Goal: Feedback & Contribution: Submit feedback/report problem

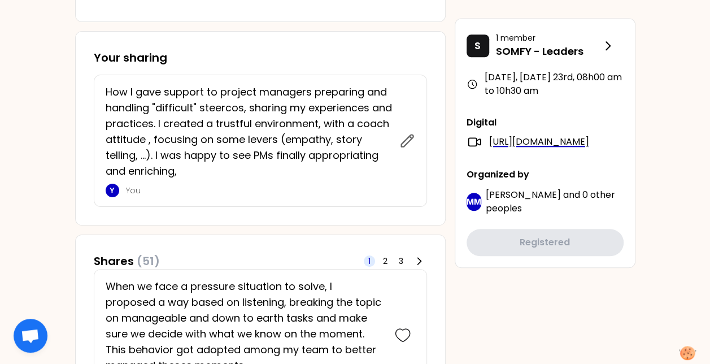
scroll to position [471, 0]
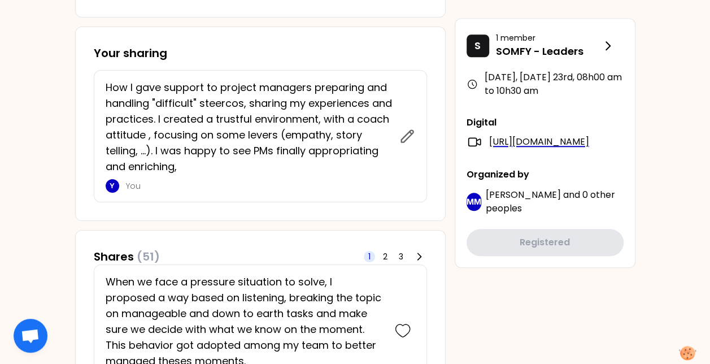
click at [259, 167] on p "How I gave support to project managers preparing and handling "difficult" steer…" at bounding box center [249, 127] width 287 height 95
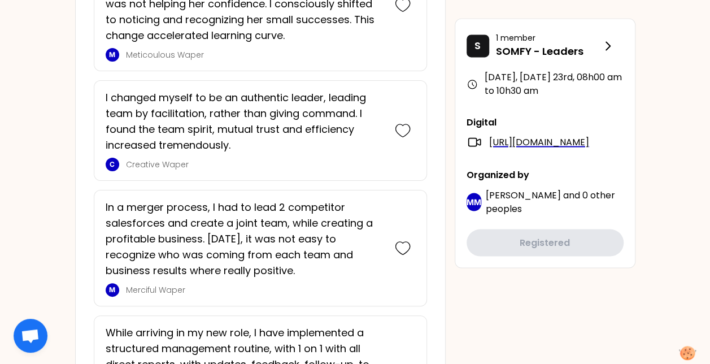
scroll to position [938, 0]
click at [413, 119] on div at bounding box center [402, 129] width 25 height 81
click at [400, 127] on icon at bounding box center [403, 130] width 16 height 16
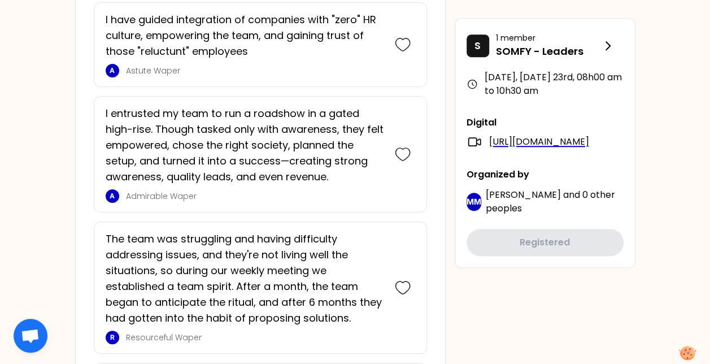
scroll to position [2480, 0]
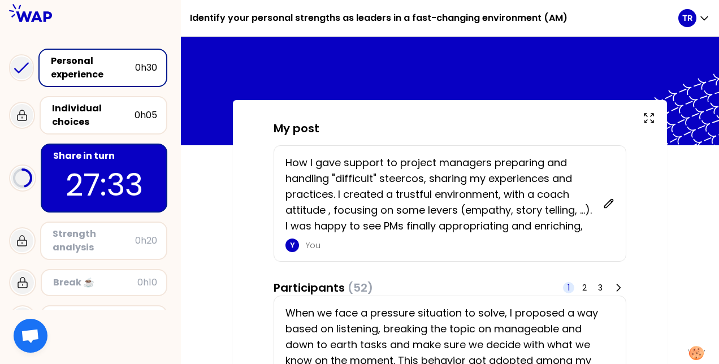
click at [100, 155] on div "Share in turn" at bounding box center [105, 156] width 104 height 14
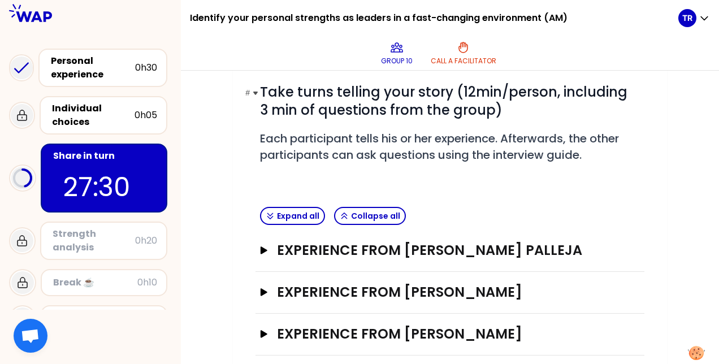
scroll to position [195, 0]
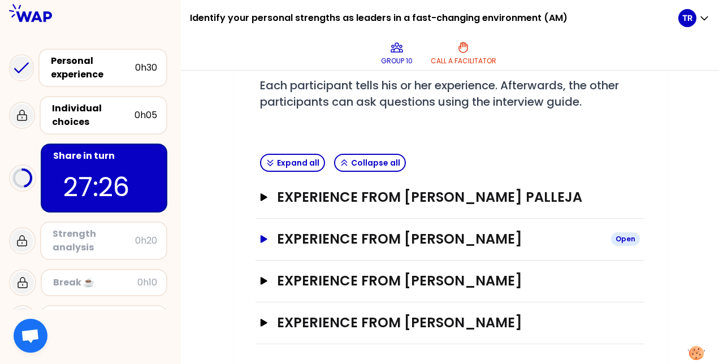
click at [260, 237] on icon "button" at bounding box center [263, 239] width 9 height 8
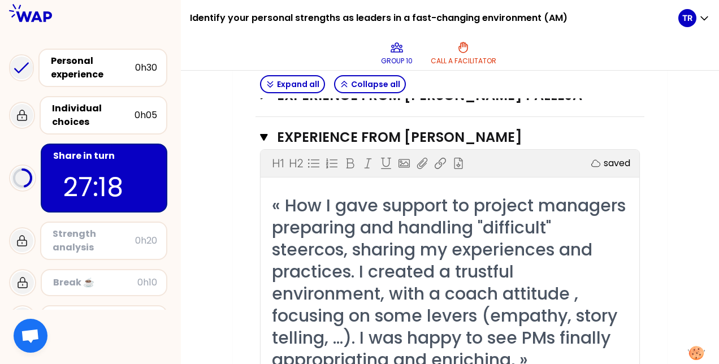
scroll to position [297, 0]
click at [262, 134] on icon "button" at bounding box center [263, 137] width 7 height 7
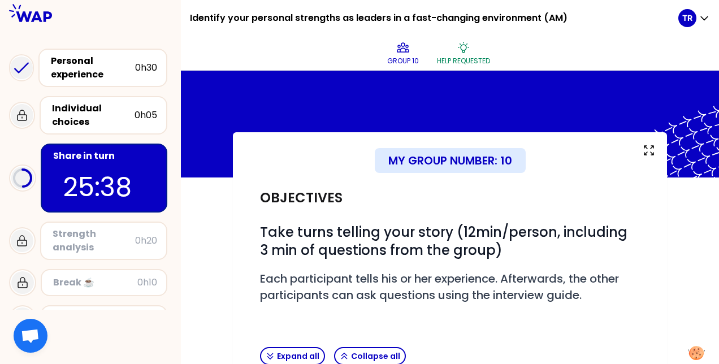
scroll to position [0, 0]
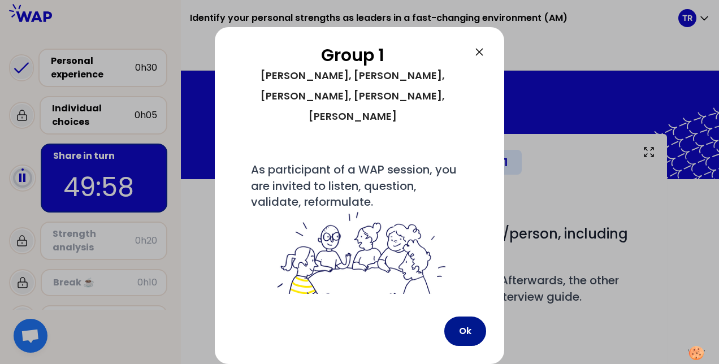
click at [468, 324] on button "Ok" at bounding box center [465, 330] width 42 height 29
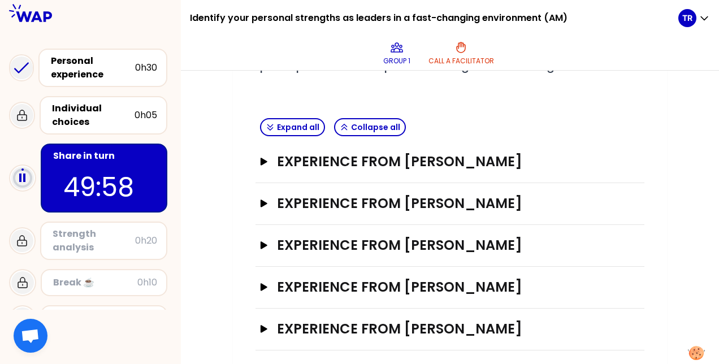
scroll to position [236, 0]
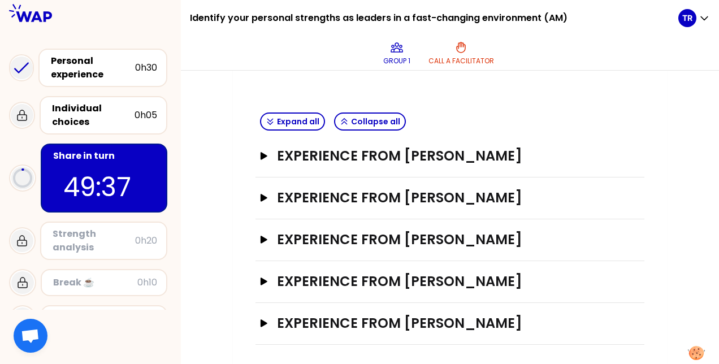
click at [622, 111] on div "Expand all Collapse all" at bounding box center [449, 122] width 389 height 28
click at [263, 149] on button "Experience from Thierry Ramon Open" at bounding box center [450, 156] width 380 height 18
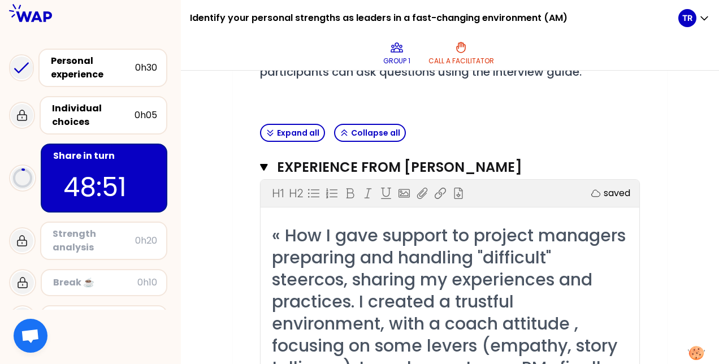
scroll to position [226, 0]
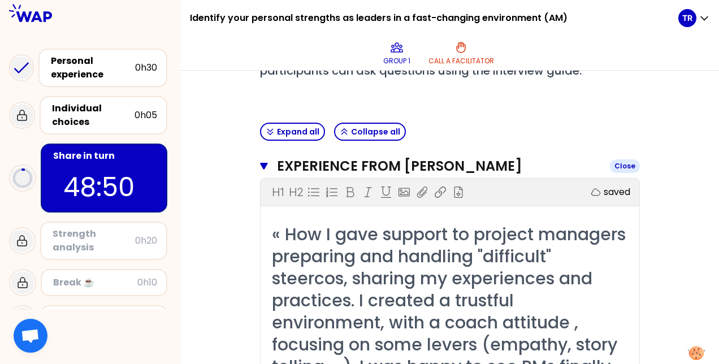
click at [263, 163] on icon "button" at bounding box center [263, 166] width 7 height 7
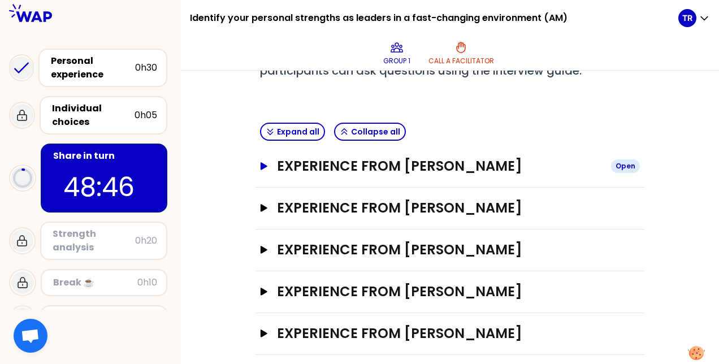
click at [263, 162] on icon "button" at bounding box center [263, 165] width 7 height 7
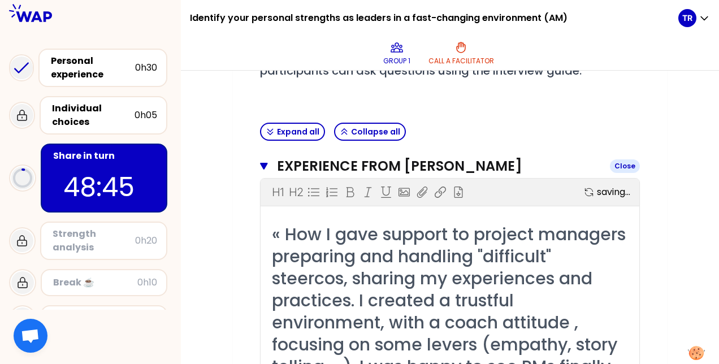
click at [263, 163] on icon "button" at bounding box center [263, 166] width 7 height 7
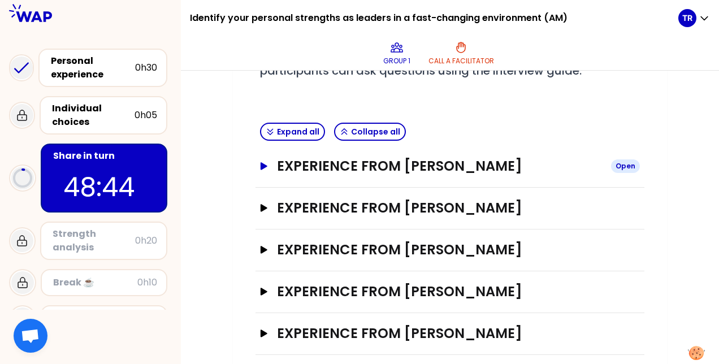
click at [265, 164] on icon "button" at bounding box center [263, 165] width 7 height 7
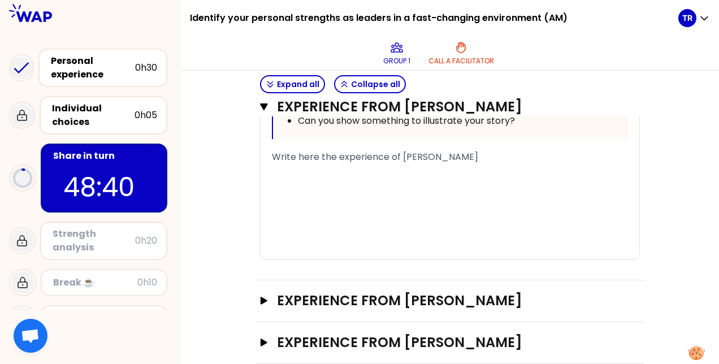
scroll to position [817, 0]
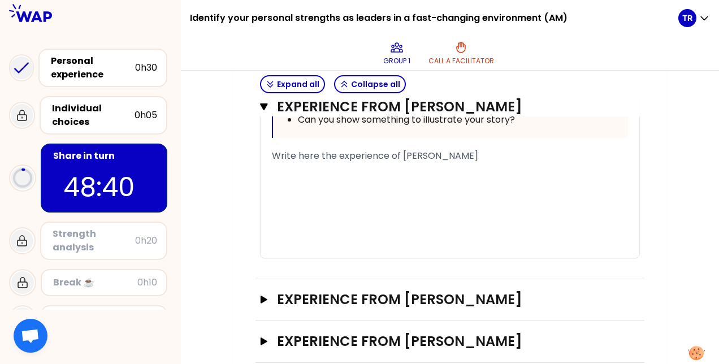
click at [310, 190] on div "﻿" at bounding box center [450, 183] width 356 height 14
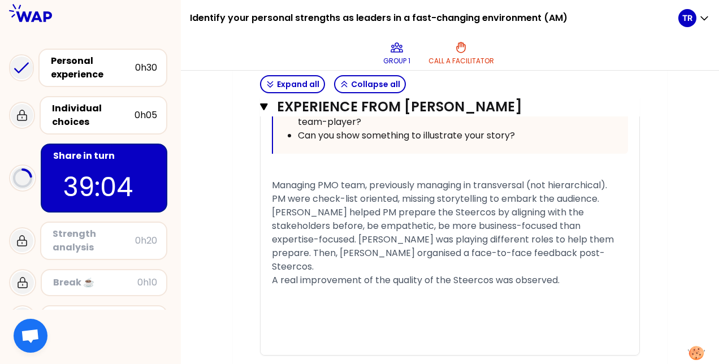
scroll to position [801, 0]
click at [264, 105] on icon "button" at bounding box center [263, 106] width 7 height 7
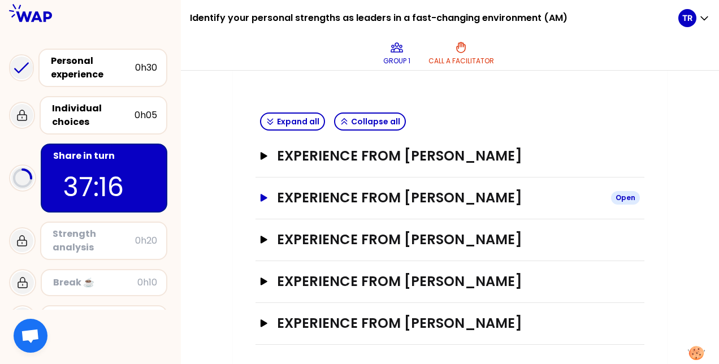
click at [261, 194] on icon "button" at bounding box center [263, 197] width 7 height 7
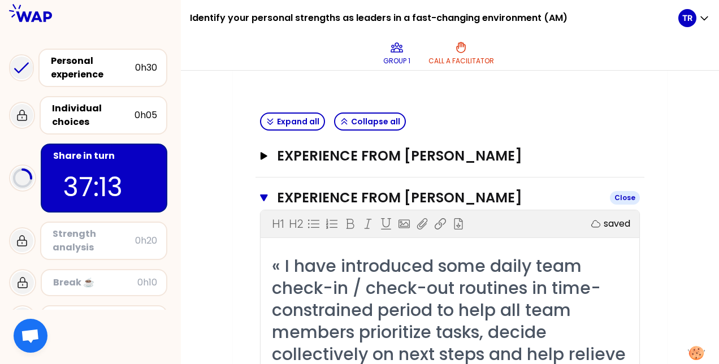
click at [261, 193] on icon "button" at bounding box center [264, 197] width 8 height 9
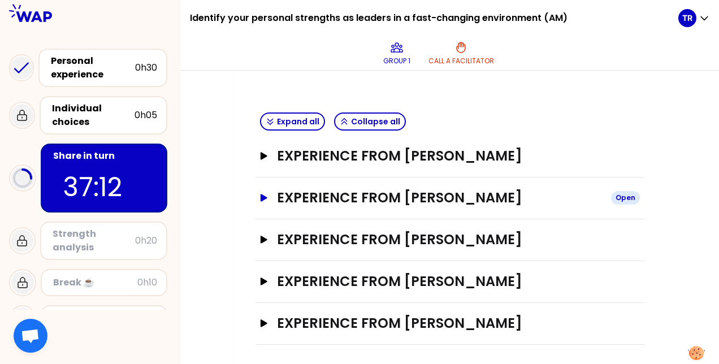
click at [261, 194] on icon "button" at bounding box center [263, 197] width 7 height 7
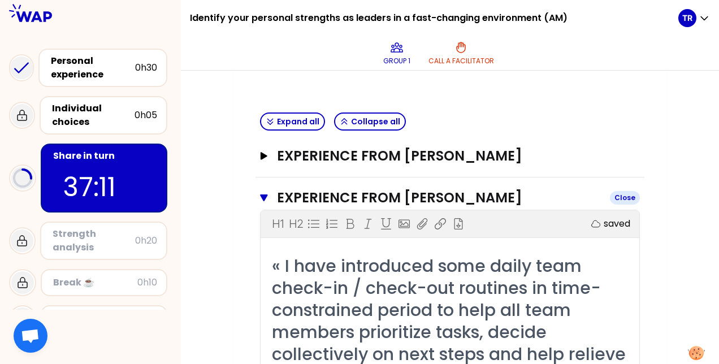
click at [261, 193] on icon "button" at bounding box center [264, 197] width 8 height 9
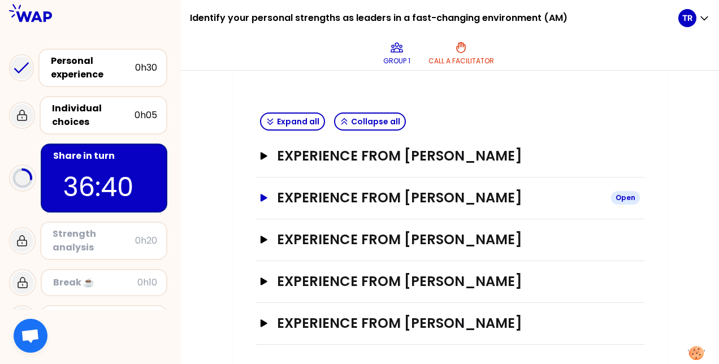
click at [261, 194] on icon "button" at bounding box center [263, 197] width 7 height 7
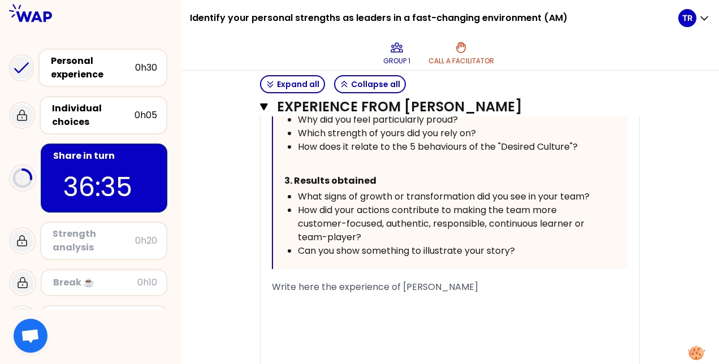
scroll to position [716, 0]
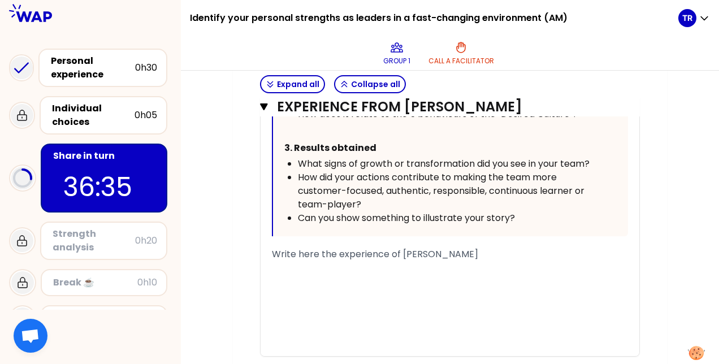
click at [357, 247] on span "Write here the experience of Clara Serrand" at bounding box center [375, 253] width 206 height 13
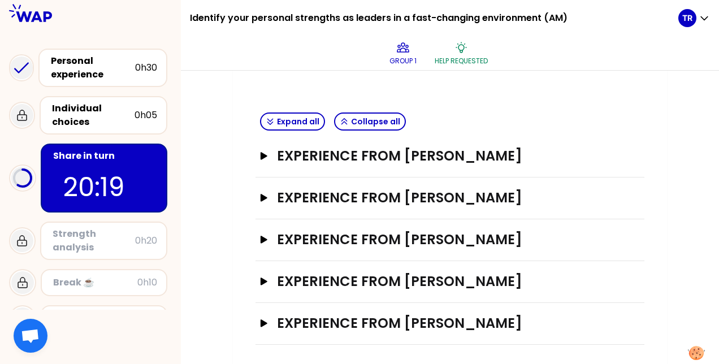
scroll to position [236, 0]
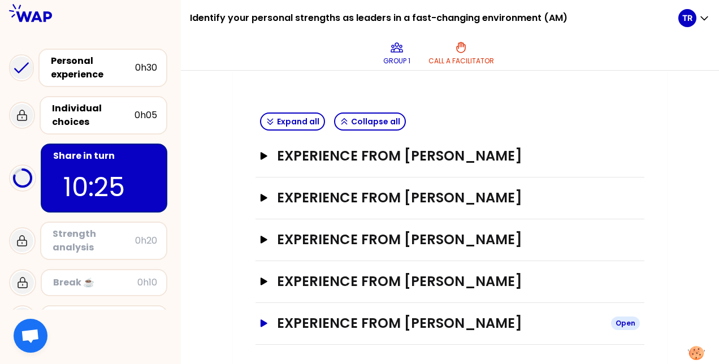
click at [260, 321] on icon "button" at bounding box center [263, 323] width 9 height 8
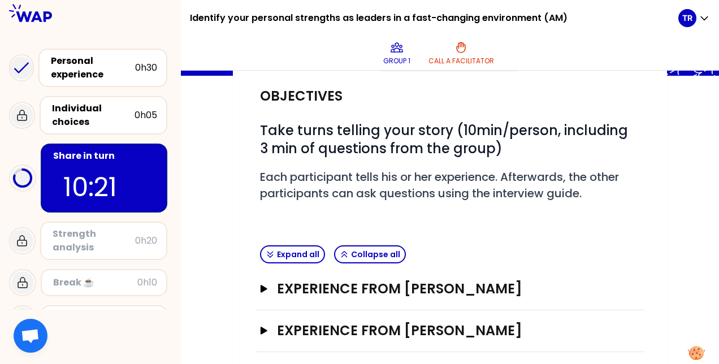
scroll to position [129, 0]
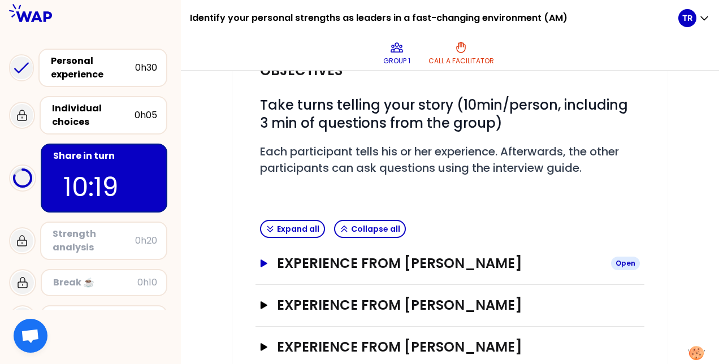
click at [263, 261] on icon "button" at bounding box center [263, 262] width 7 height 7
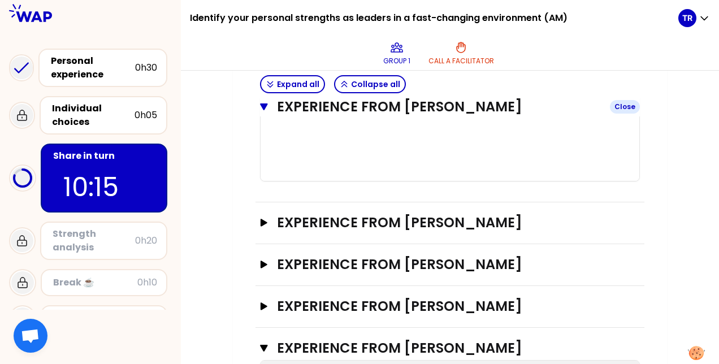
scroll to position [893, 0]
click at [263, 227] on icon "button" at bounding box center [263, 222] width 7 height 7
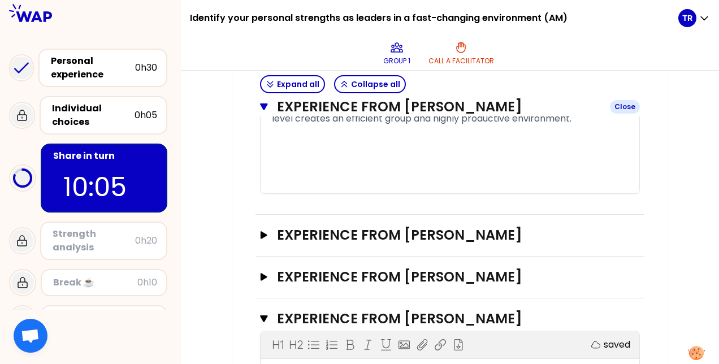
scroll to position [1622, 0]
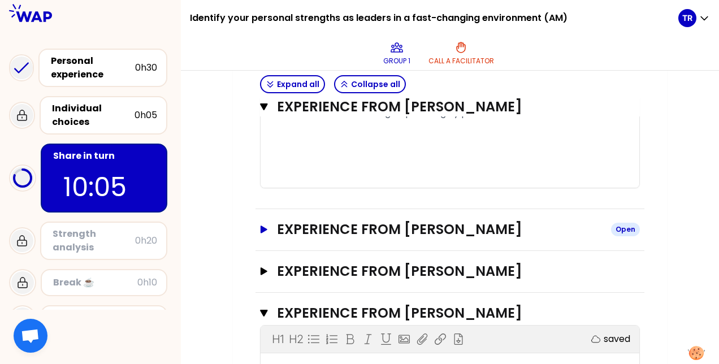
click at [263, 238] on button "Experience from Taral Trivedi Open" at bounding box center [450, 229] width 380 height 18
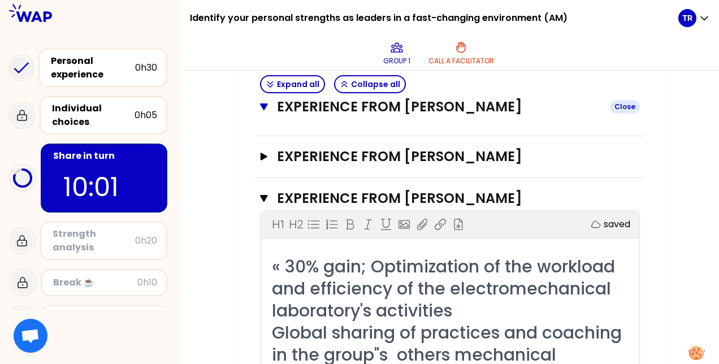
scroll to position [2439, 0]
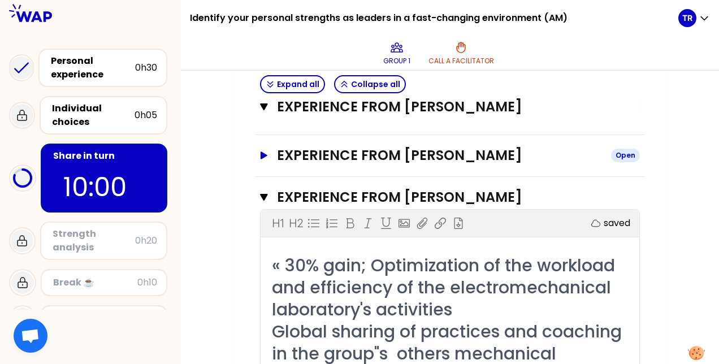
click at [264, 159] on icon "button" at bounding box center [263, 154] width 7 height 7
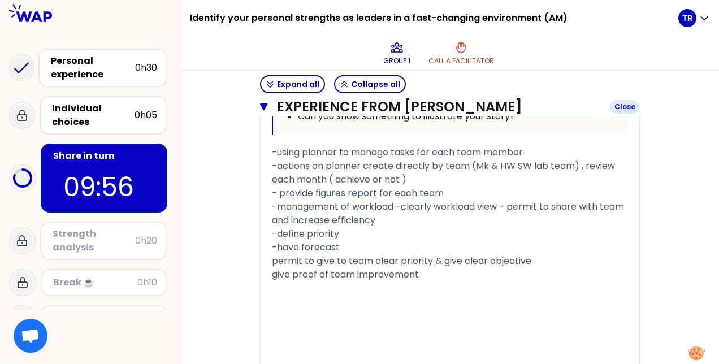
scroll to position [2948, 0]
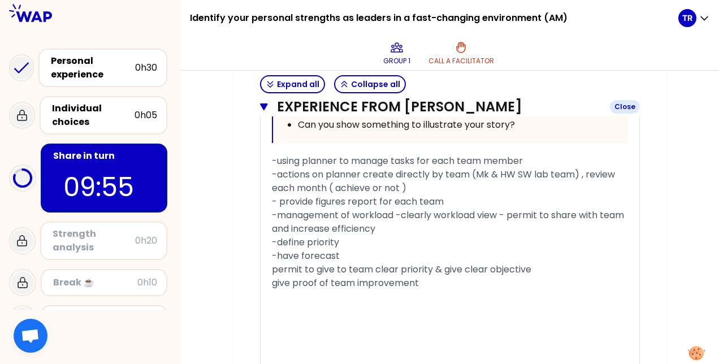
click at [263, 108] on icon "button" at bounding box center [263, 106] width 7 height 7
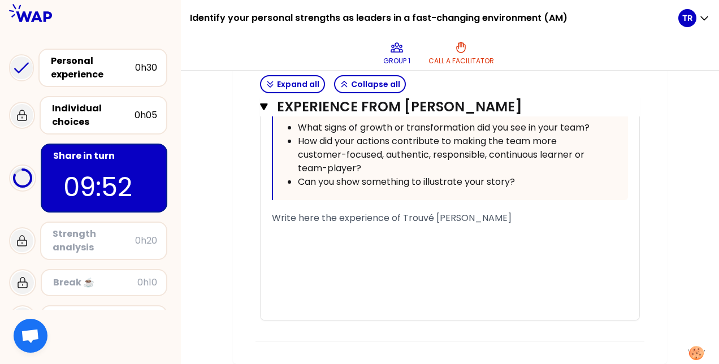
scroll to position [2998, 0]
click at [279, 227] on div "﻿" at bounding box center [450, 232] width 356 height 14
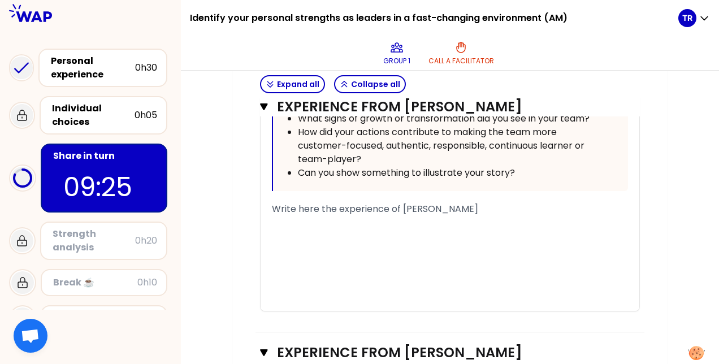
scroll to position [782, 0]
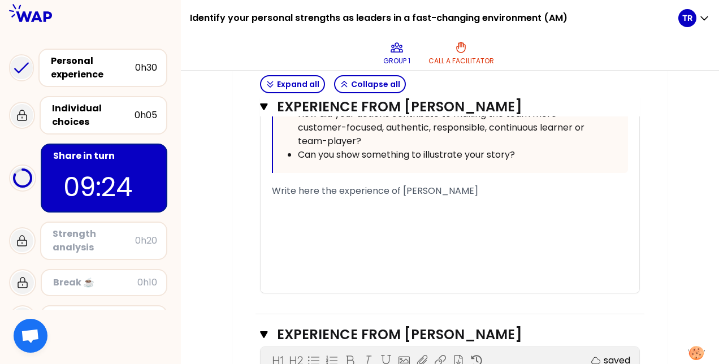
click at [280, 211] on div "﻿" at bounding box center [450, 205] width 356 height 14
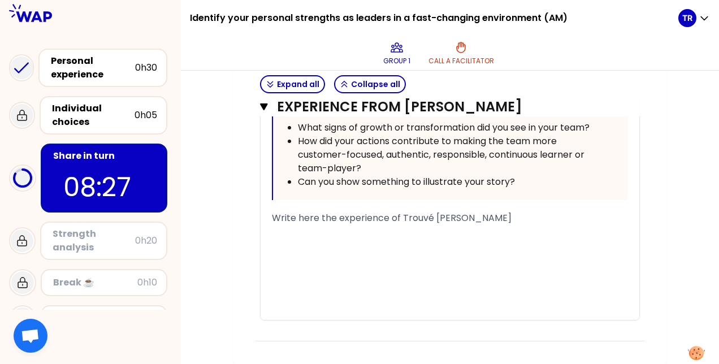
scroll to position [2973, 0]
click at [278, 224] on span "Write here the experience of Trouvé Damien" at bounding box center [392, 217] width 240 height 13
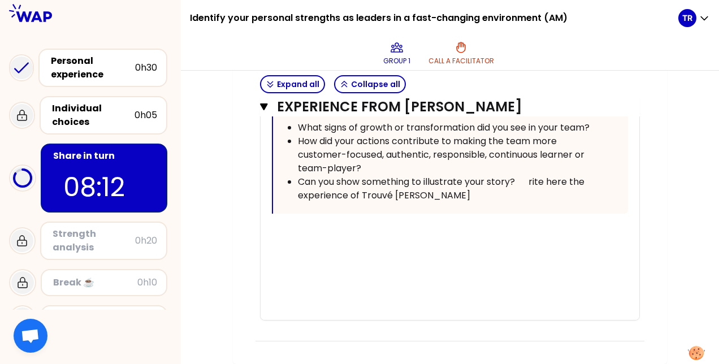
click at [278, 243] on div "« 30% gain; Optimization of the workload and efficiency of the electromechanica…" at bounding box center [450, 28] width 356 height 581
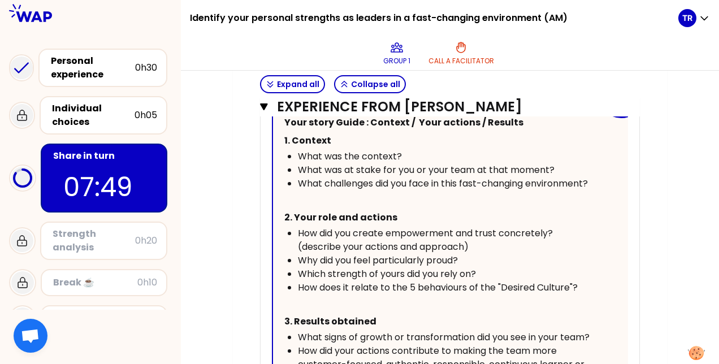
scroll to position [1983, 0]
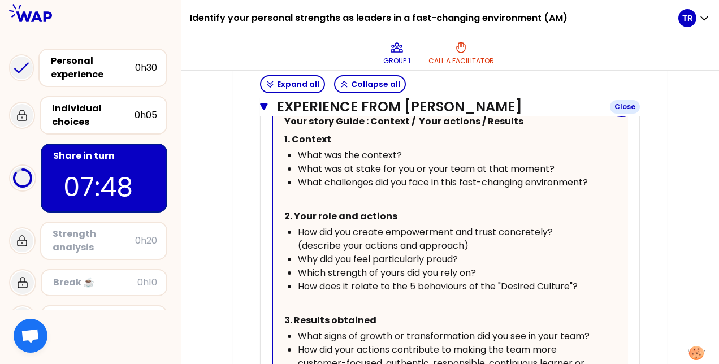
click at [262, 105] on icon "button" at bounding box center [263, 106] width 7 height 7
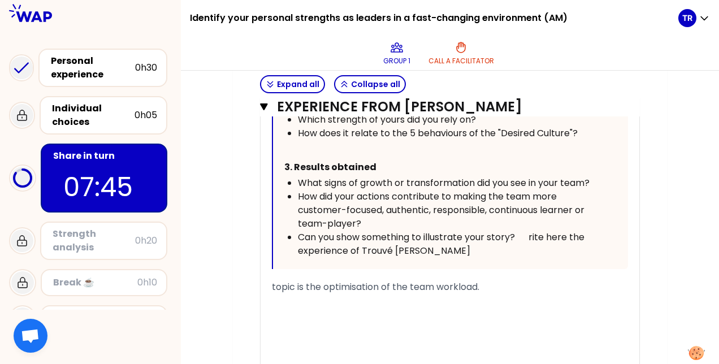
scroll to position [2252, 0]
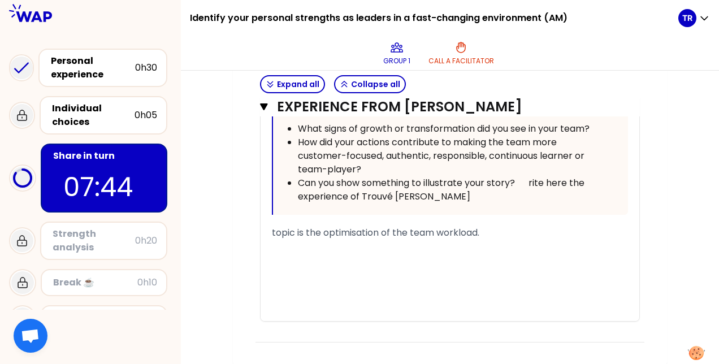
click at [386, 253] on div "﻿" at bounding box center [450, 247] width 356 height 14
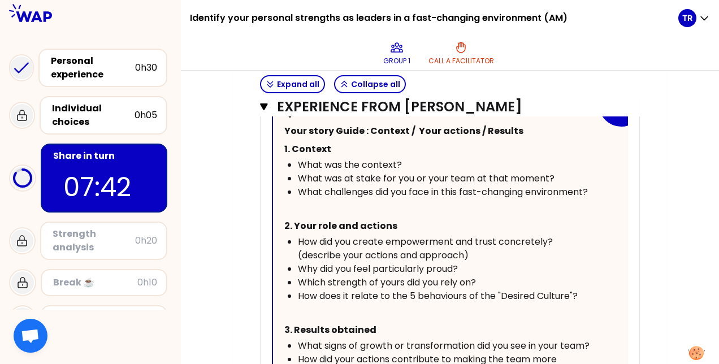
scroll to position [2284, 0]
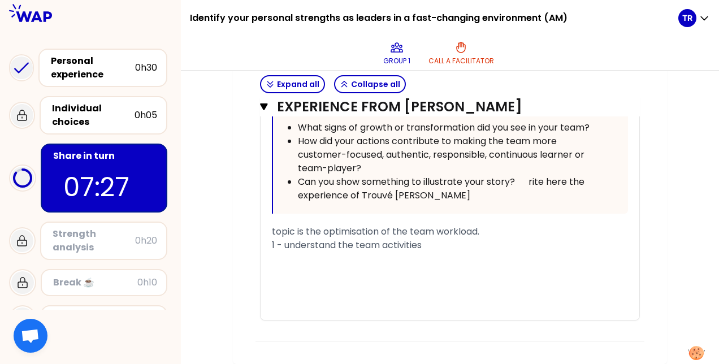
click at [276, 245] on span "1 - understand the team activities" at bounding box center [347, 244] width 150 height 13
click at [486, 242] on div "1 st step : understand the team activities" at bounding box center [450, 245] width 356 height 14
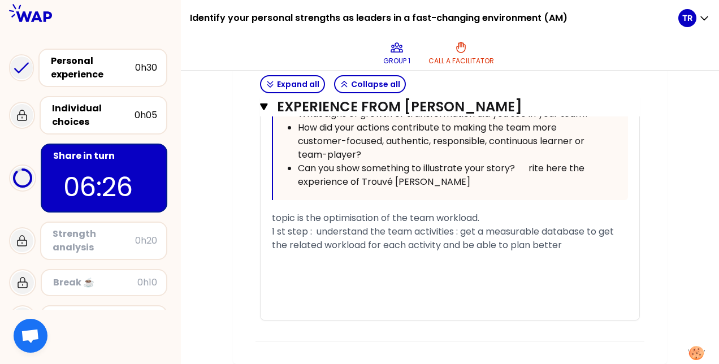
click at [462, 251] on span "1 st step : understand the team activities : get a measurable database to get t…" at bounding box center [444, 238] width 344 height 27
click at [585, 252] on div "1 st step : understand the team activities : get a measurable database to get t…" at bounding box center [450, 238] width 356 height 27
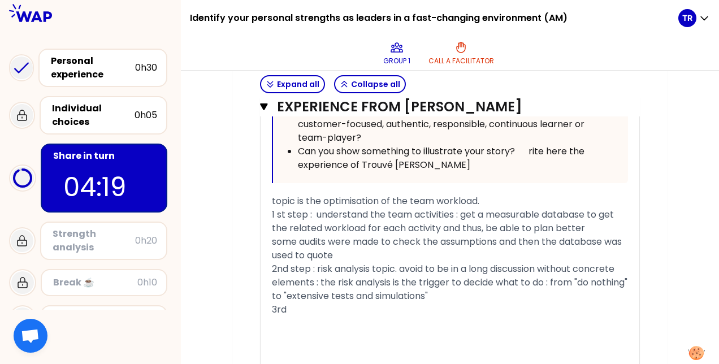
click at [297, 234] on span "1 st step : understand the team activities : get a measurable database to get t…" at bounding box center [444, 221] width 344 height 27
click at [294, 297] on span "2nd step : risk analysis topic. avoid to be in a long discussion without concre…" at bounding box center [451, 282] width 358 height 40
click at [303, 316] on div "3rd" at bounding box center [450, 310] width 356 height 14
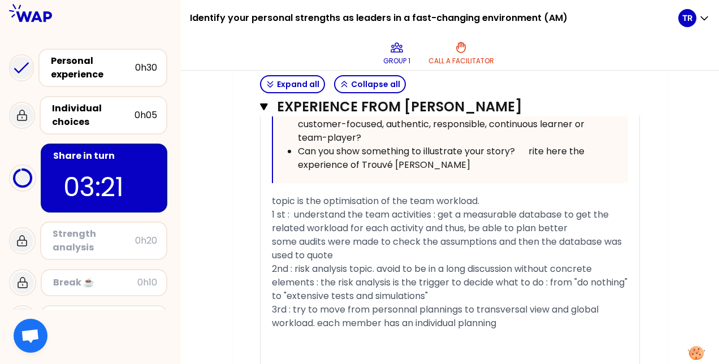
click at [338, 329] on span "3rd : try to move from personnal plannings to transversal view and global workl…" at bounding box center [436, 316] width 329 height 27
click at [405, 329] on span "3rd : set personnal plannings to transversal view and global workload. each mem…" at bounding box center [440, 316] width 336 height 27
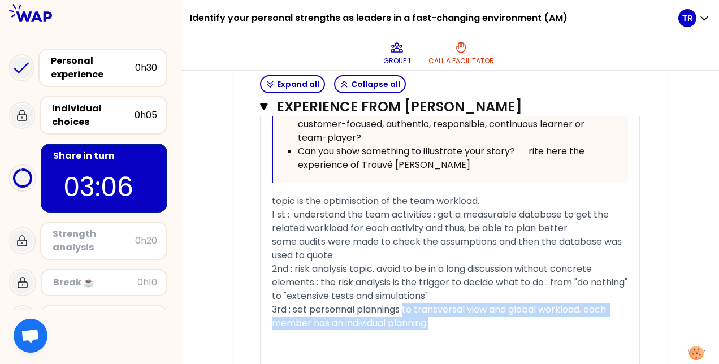
scroll to position [2294, 0]
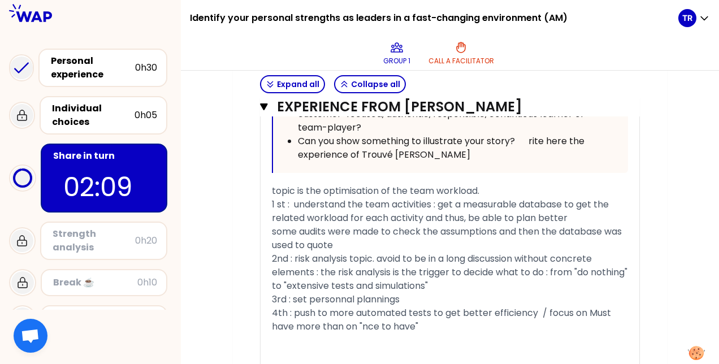
click at [590, 333] on span "4th : push to more automated tests to get better efficiency / focus on Must hav…" at bounding box center [442, 319] width 341 height 27
click at [293, 333] on span "4th : push to more automated tests to get better efficiency / focus on "Must ha…" at bounding box center [444, 319] width 344 height 27
click at [538, 333] on span "4th : push to more automated tests to get better efficiency / focus on "Must ha…" at bounding box center [444, 319] width 344 height 27
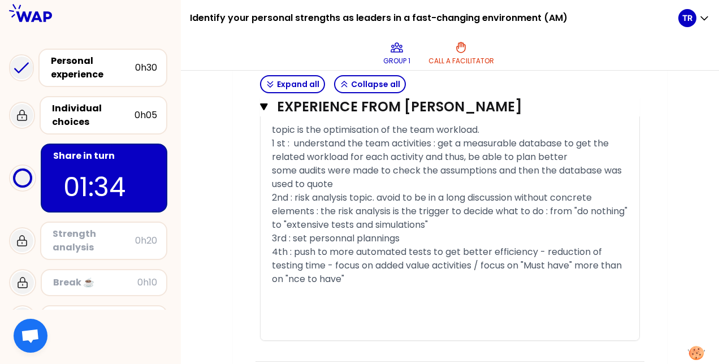
scroll to position [2356, 0]
click at [577, 285] on div "4th : push to more automated tests to get better efficiency - reduction of test…" at bounding box center [450, 264] width 356 height 41
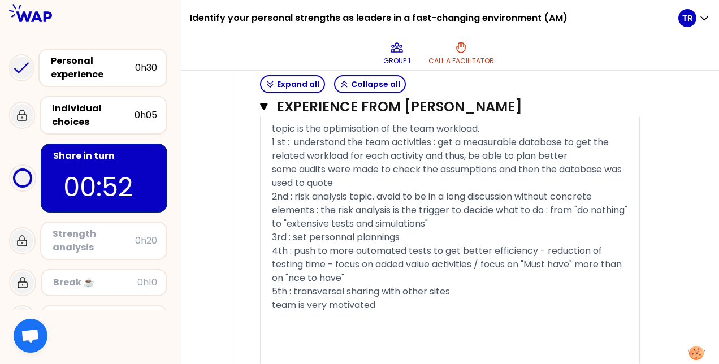
click at [312, 284] on span "4th : push to more automated tests to get better efficiency - reduction of test…" at bounding box center [448, 264] width 352 height 40
click at [478, 298] on div "5th : transversal sharing with other sites" at bounding box center [450, 292] width 356 height 14
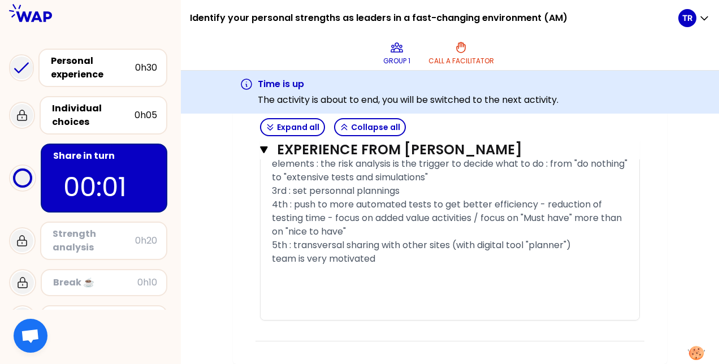
click at [389, 266] on div "team is very motivated" at bounding box center [450, 259] width 356 height 14
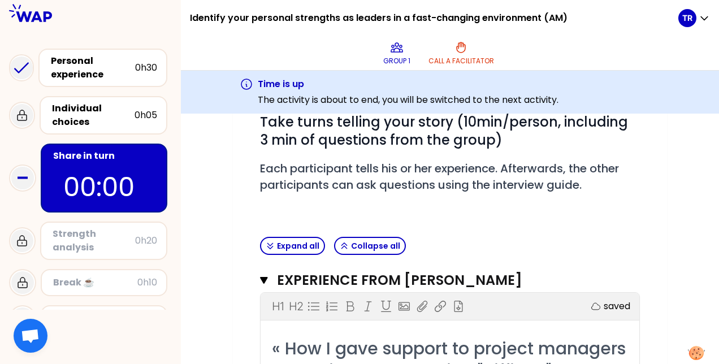
scroll to position [0, 0]
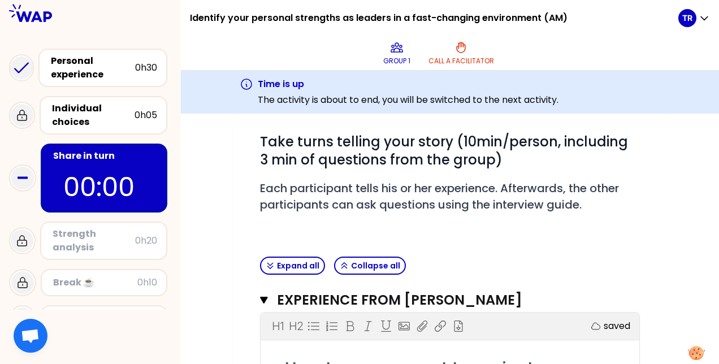
click at [431, 181] on span "Each participant tells his or her experience. Afterwards, the other participant…" at bounding box center [441, 196] width 362 height 32
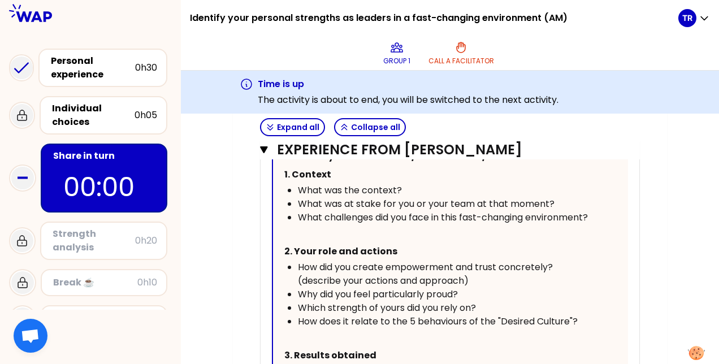
scroll to position [1233, 0]
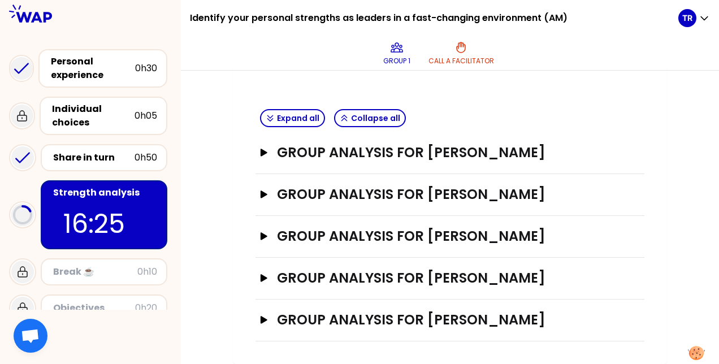
scroll to position [437, 0]
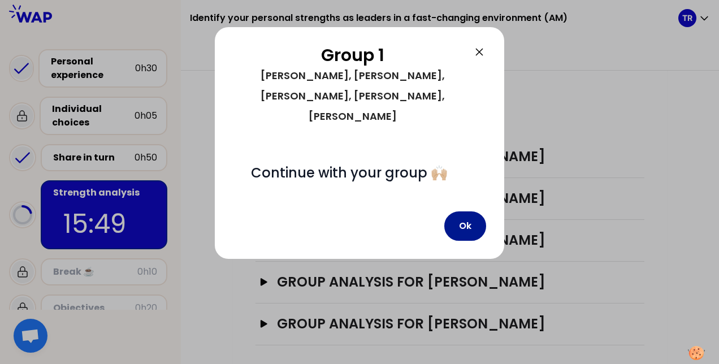
click at [460, 211] on button "Ok" at bounding box center [465, 225] width 42 height 29
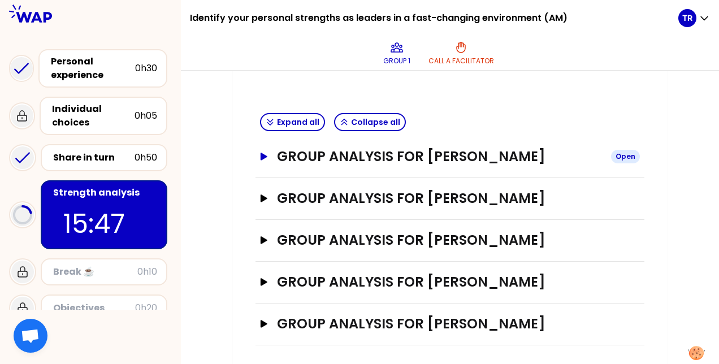
click at [261, 153] on icon "button" at bounding box center [263, 156] width 7 height 7
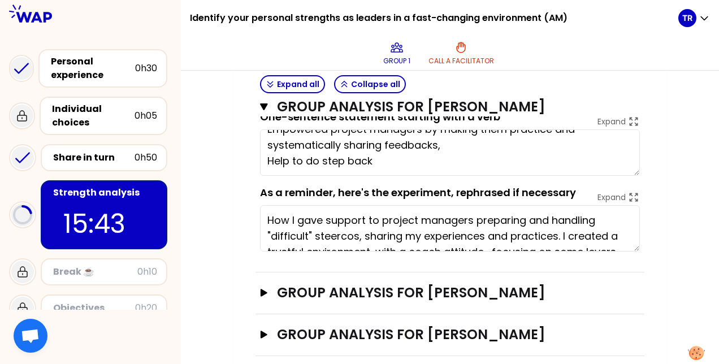
scroll to position [16, 0]
type textarea "Empowered project managers by making them practice and systematically sharing f…"
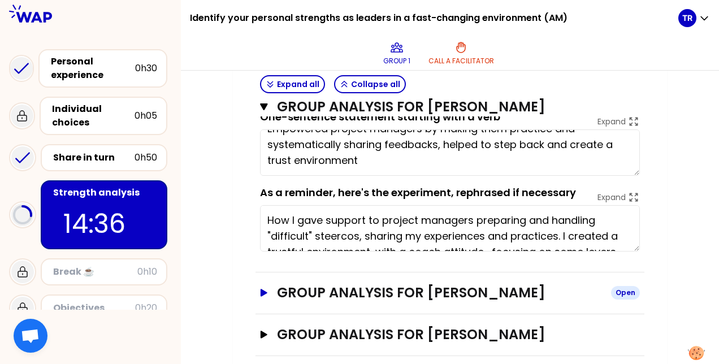
click at [263, 285] on button "Group analysis for Clara Serrand Open" at bounding box center [450, 293] width 380 height 18
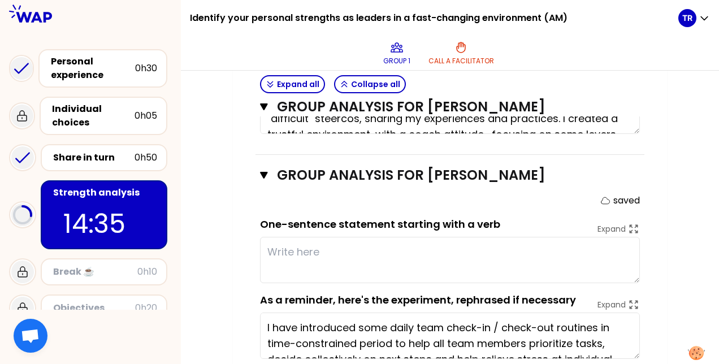
scroll to position [644, 0]
click at [341, 244] on textarea at bounding box center [450, 260] width 380 height 46
drag, startPoint x: 341, startPoint y: 244, endPoint x: 379, endPoint y: 189, distance: 67.1
click at [379, 189] on div "Group analysis for Clara Serrand Close saved One-sentence statement starting wi…" at bounding box center [449, 267] width 389 height 225
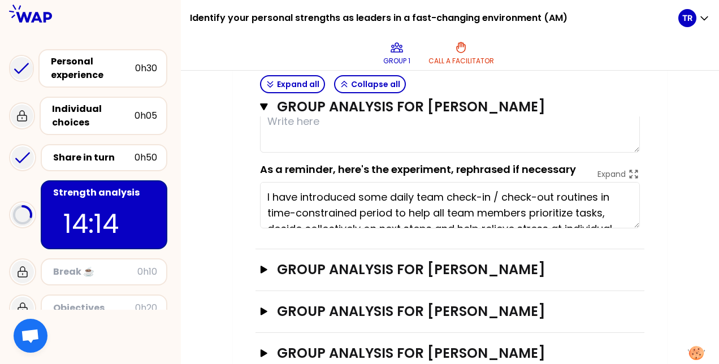
scroll to position [706, 0]
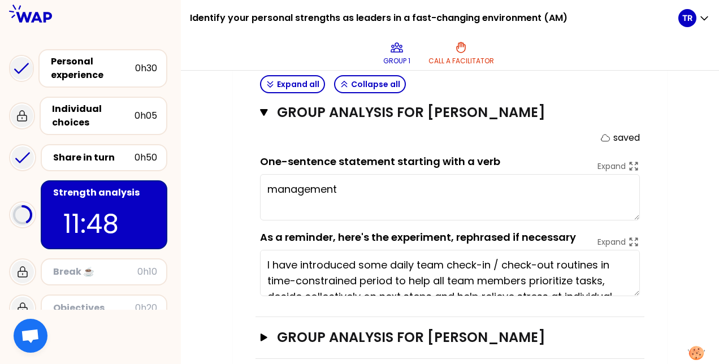
type textarea "managemen"
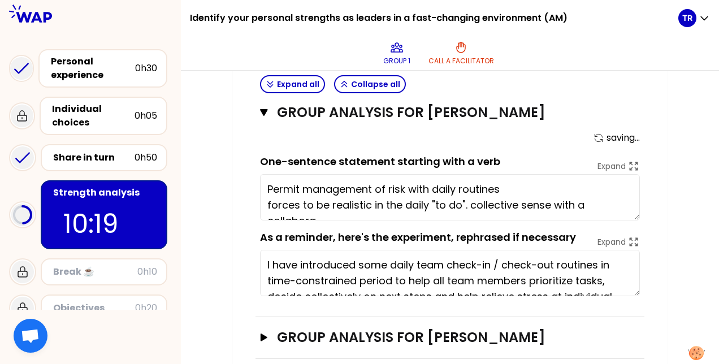
scroll to position [8, 0]
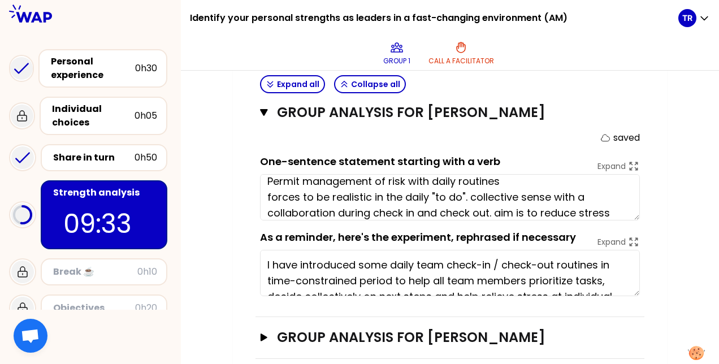
type textarea "Permit management of risk with daily routines forces to be realistic in the dai…"
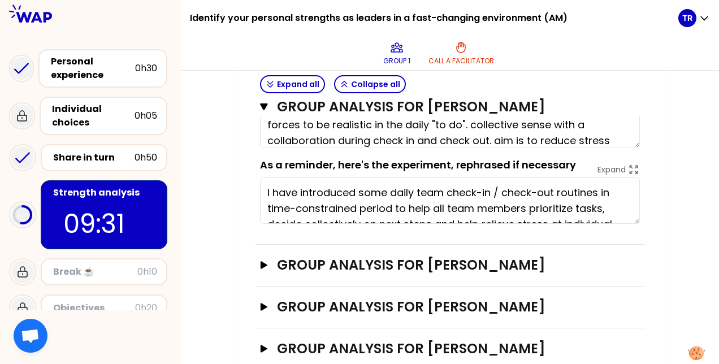
scroll to position [802, 0]
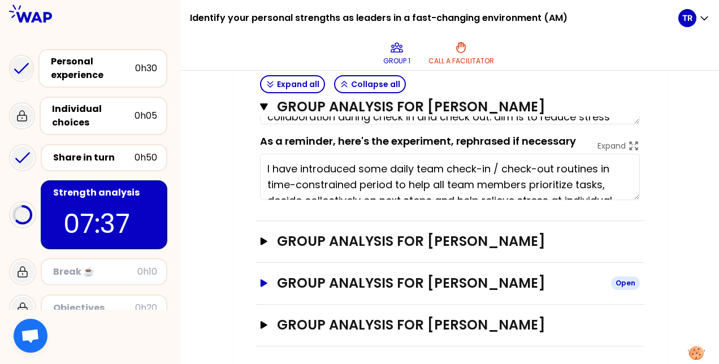
click at [263, 279] on icon "button" at bounding box center [263, 282] width 7 height 7
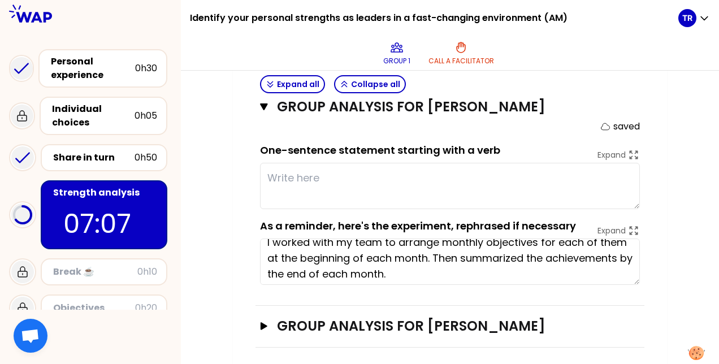
scroll to position [951, 0]
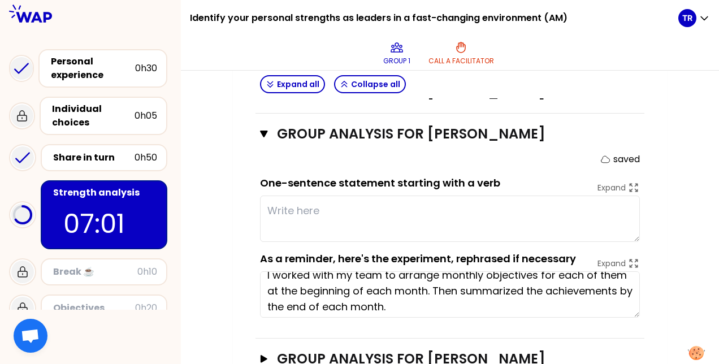
click at [296, 201] on textarea at bounding box center [450, 218] width 380 height 46
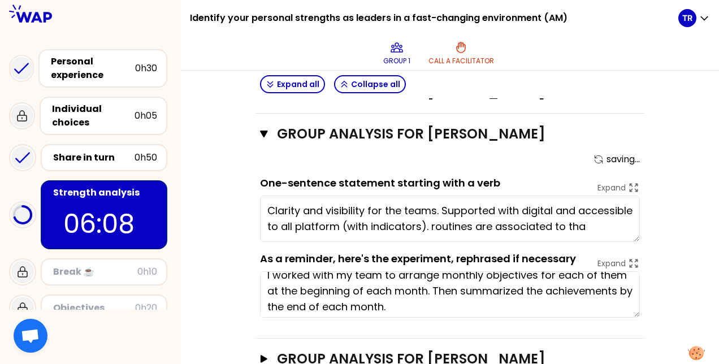
scroll to position [8, 0]
click at [267, 227] on textarea "Clarity and visibility for the teams. Supported with digital and accessible to …" at bounding box center [450, 218] width 380 height 46
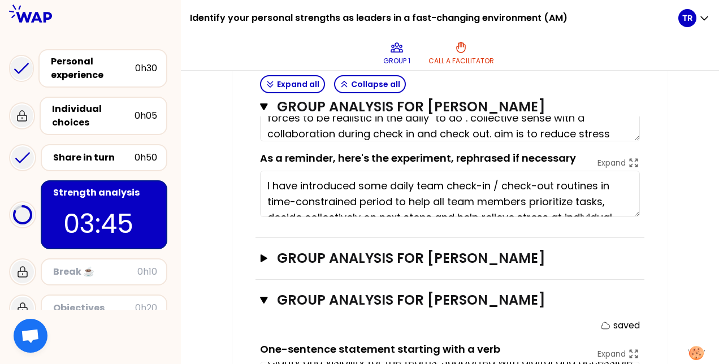
scroll to position [785, 0]
type textarea "Clarity and visibility for the teams. Supported with digital and accessible to …"
click at [266, 254] on icon "button" at bounding box center [263, 257] width 7 height 7
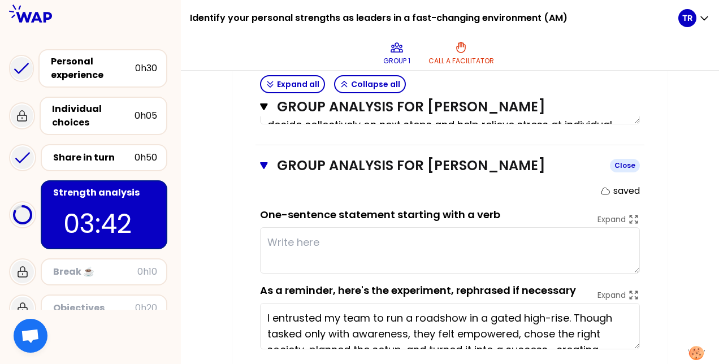
scroll to position [877, 0]
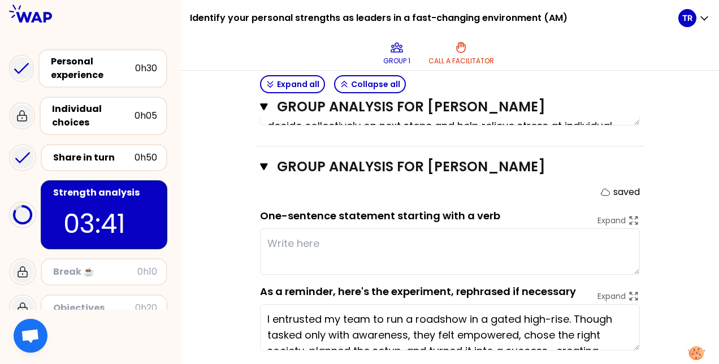
click at [277, 233] on textarea at bounding box center [450, 251] width 380 height 46
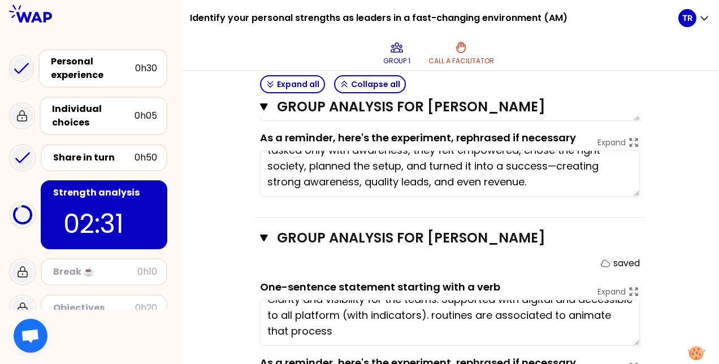
scroll to position [16, 0]
click at [264, 110] on icon "button" at bounding box center [264, 106] width 8 height 9
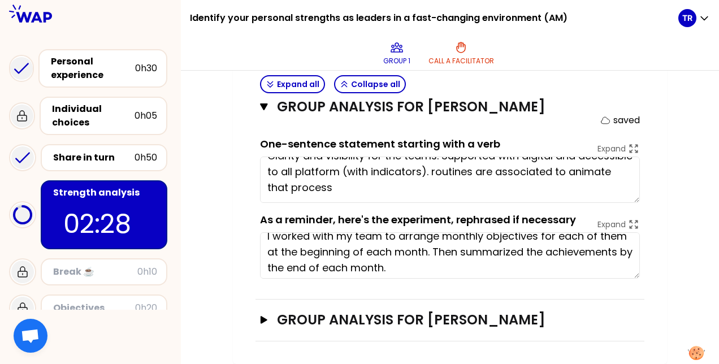
scroll to position [984, 0]
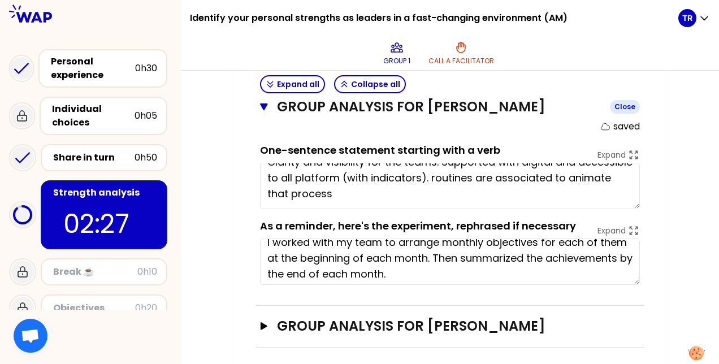
click at [261, 107] on icon "button" at bounding box center [264, 106] width 8 height 9
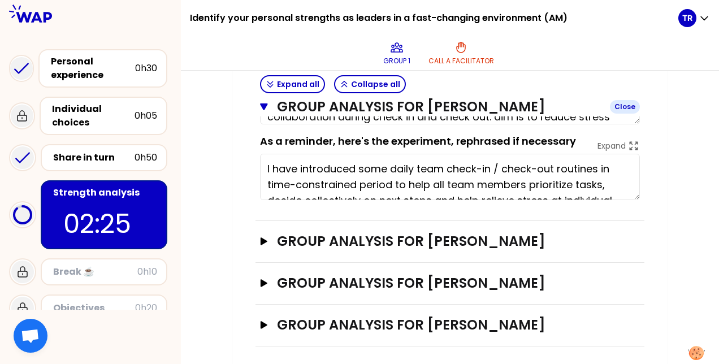
click at [263, 106] on icon "button" at bounding box center [263, 106] width 7 height 7
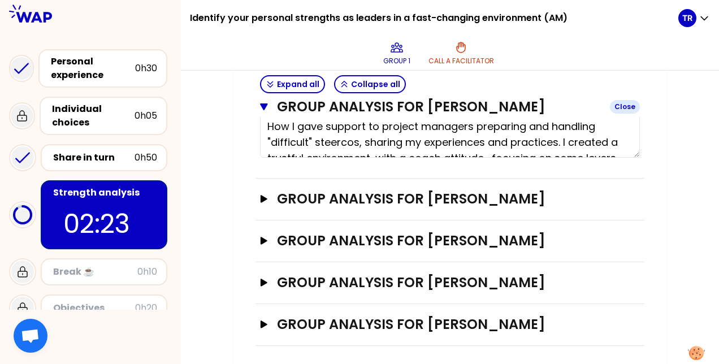
click at [266, 106] on icon "button" at bounding box center [263, 106] width 7 height 7
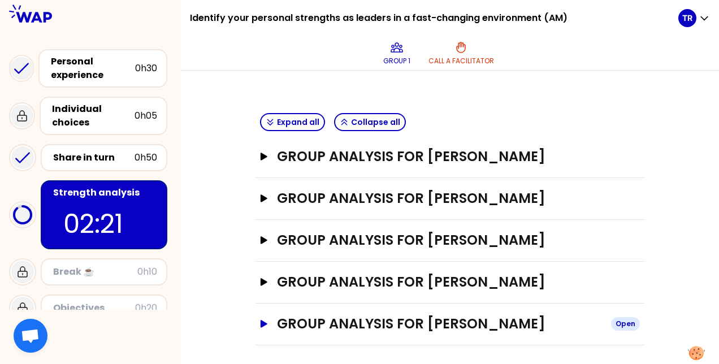
click at [264, 321] on icon "button" at bounding box center [263, 323] width 7 height 7
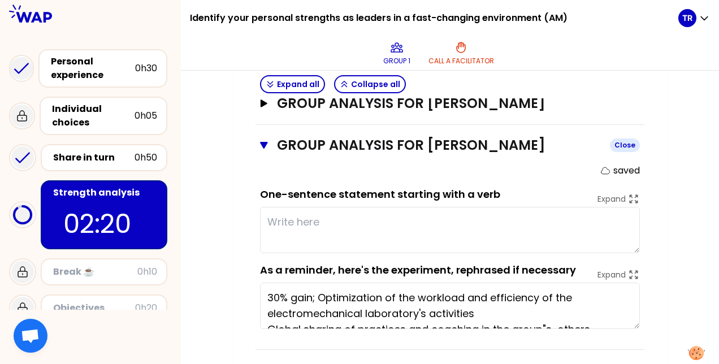
scroll to position [620, 0]
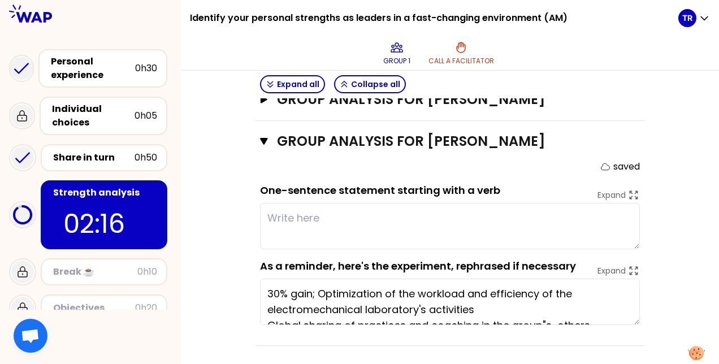
click at [284, 211] on textarea at bounding box center [450, 226] width 380 height 46
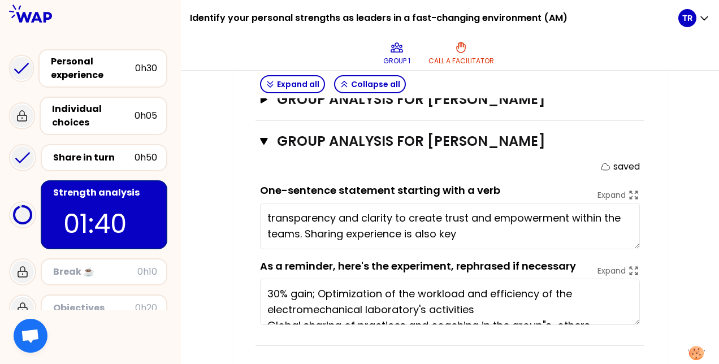
click at [395, 214] on textarea "transparency and clarity to create trust and empowerment within the teams. Shar…" at bounding box center [450, 226] width 380 height 46
click at [305, 227] on textarea "transparency and clarity to create trust and empowerment within the teams. Shar…" at bounding box center [450, 226] width 380 height 46
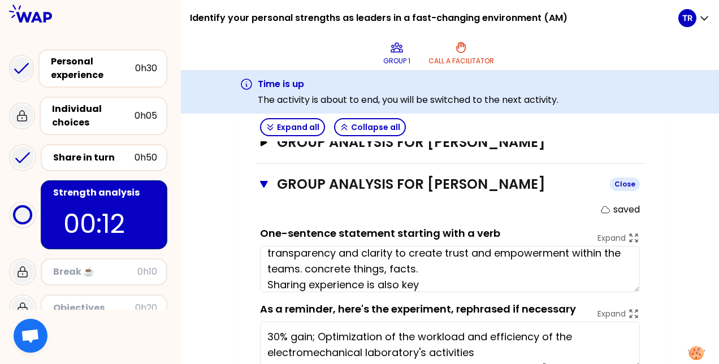
type textarea "transparency and clarity to create trust and empowerment within the teams. conc…"
click at [263, 182] on icon "button" at bounding box center [263, 184] width 7 height 7
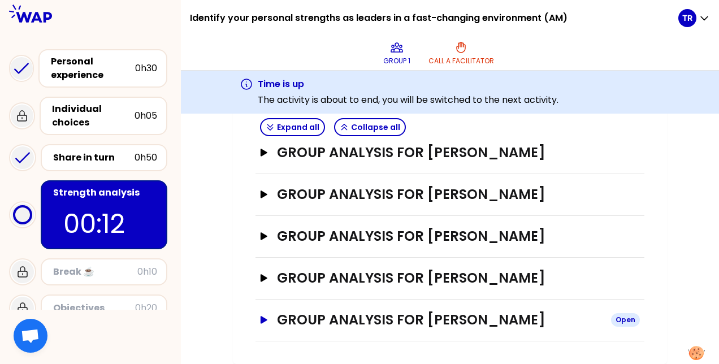
scroll to position [480, 0]
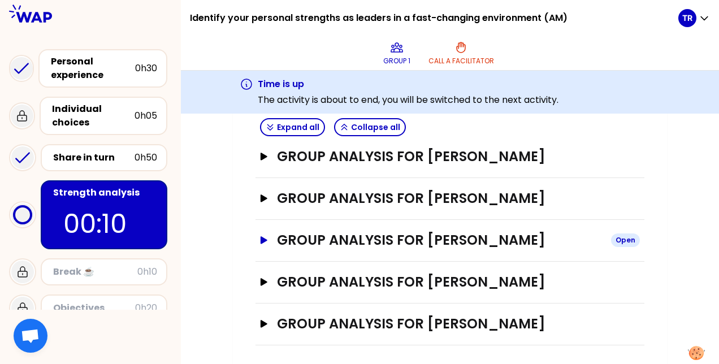
click at [263, 236] on icon "button" at bounding box center [263, 240] width 9 height 8
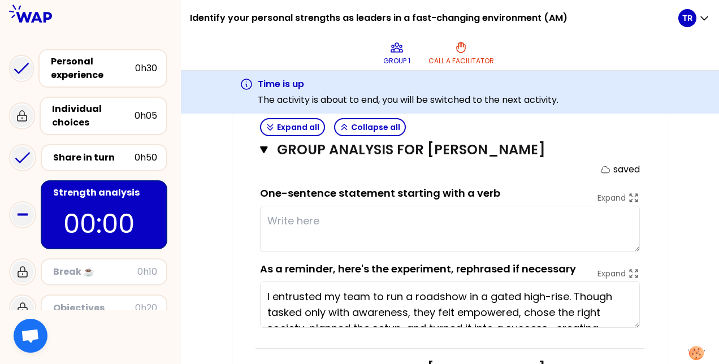
scroll to position [576, 0]
type textarea "be"
type textarea "creating trust environment empower"
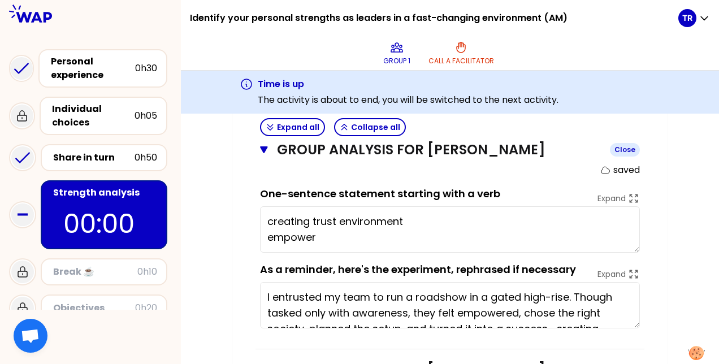
click at [265, 146] on icon "button" at bounding box center [264, 149] width 8 height 9
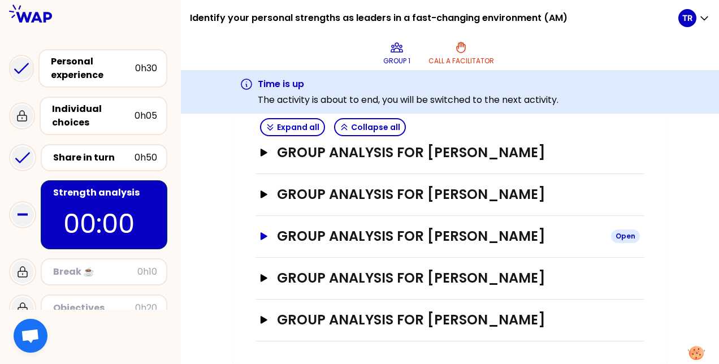
scroll to position [480, 0]
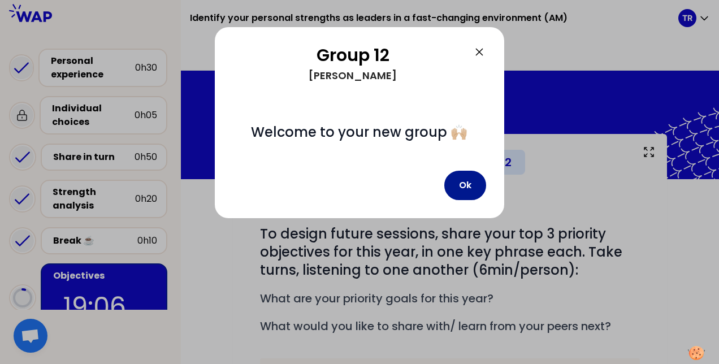
click at [463, 188] on button "Ok" at bounding box center [465, 185] width 42 height 29
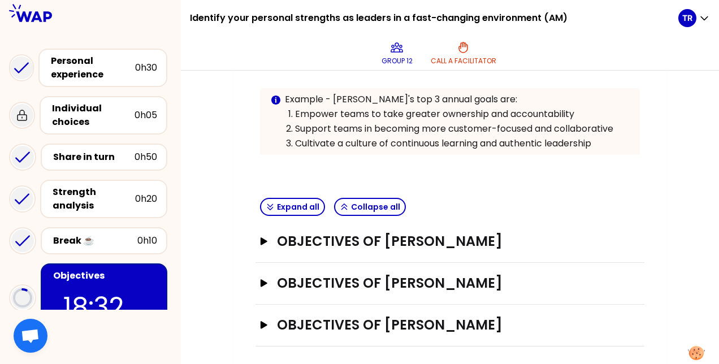
scroll to position [271, 0]
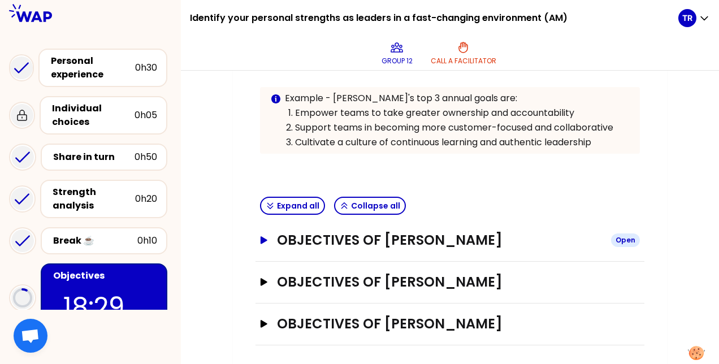
click at [262, 236] on icon "button" at bounding box center [263, 239] width 7 height 7
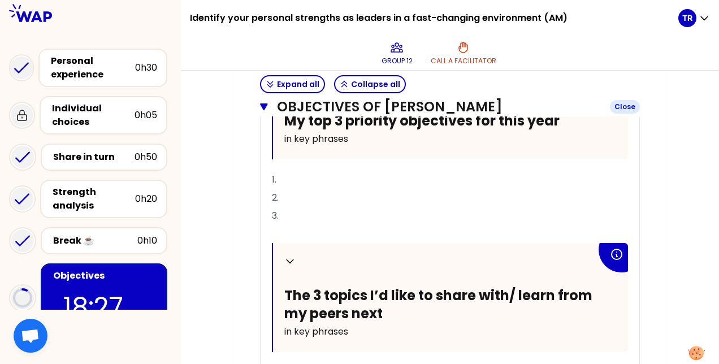
scroll to position [457, 0]
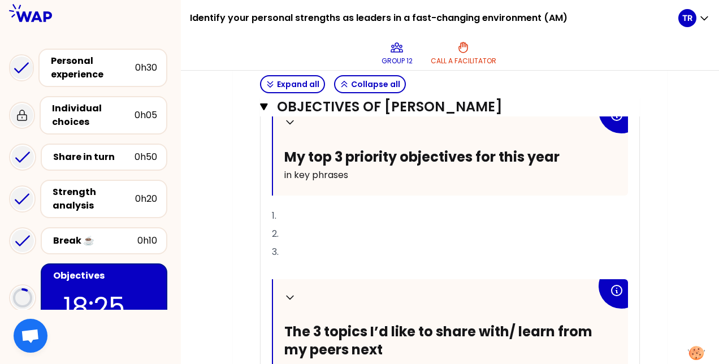
click at [319, 216] on p "1." at bounding box center [450, 216] width 356 height 18
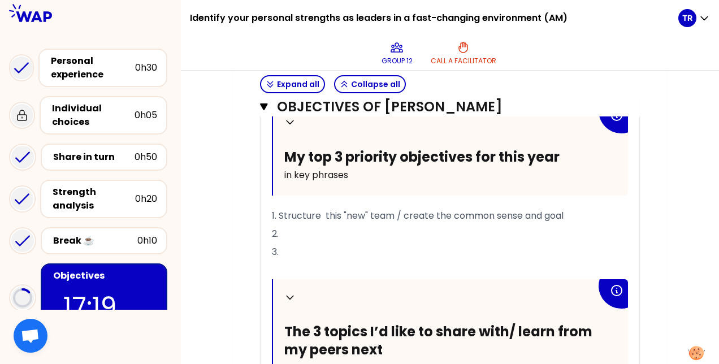
click at [301, 233] on p "2." at bounding box center [450, 234] width 356 height 18
click at [403, 214] on span "1. Structure this "new" team / create the common sense and goal" at bounding box center [418, 215] width 292 height 13
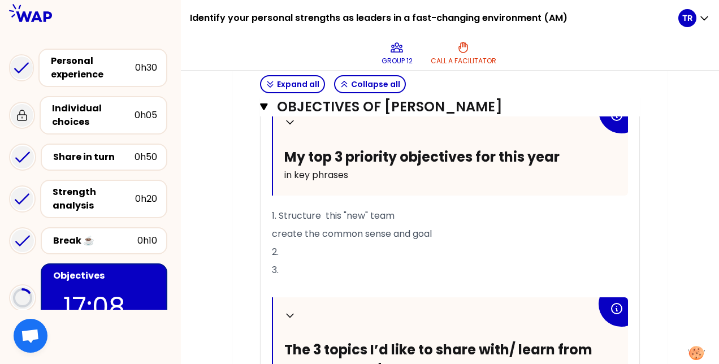
click at [417, 209] on p "1. Structure this "new" team" at bounding box center [450, 216] width 356 height 18
click at [271, 242] on div "Collapse My top 3 priority objectives for this year in key phrases 1. Structure…" at bounding box center [449, 313] width 379 height 418
click at [272, 240] on span "create the common sense and goal" at bounding box center [352, 233] width 160 height 13
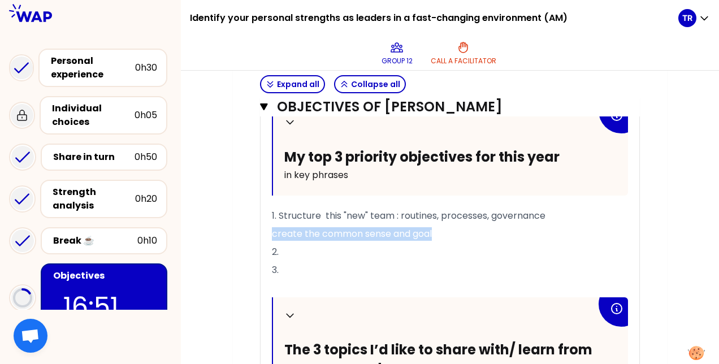
drag, startPoint x: 272, startPoint y: 244, endPoint x: 466, endPoint y: 246, distance: 194.4
click at [466, 243] on p "create the common sense and goal" at bounding box center [450, 234] width 356 height 18
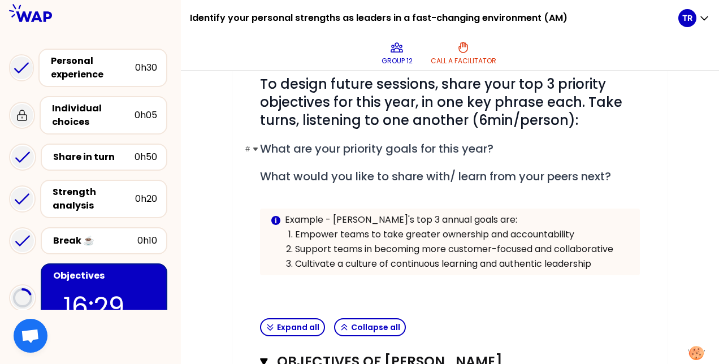
scroll to position [150, 0]
click at [302, 323] on button "Expand all" at bounding box center [292, 327] width 65 height 18
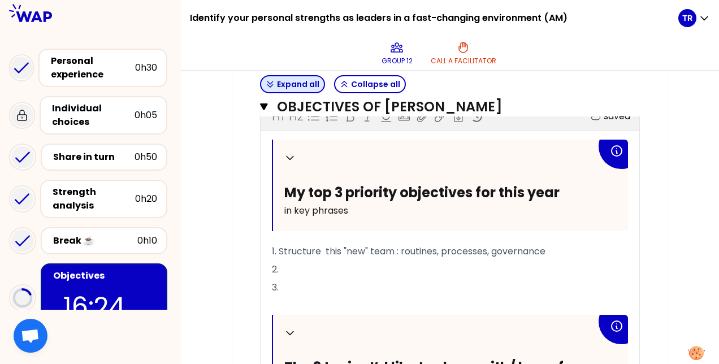
scroll to position [422, 0]
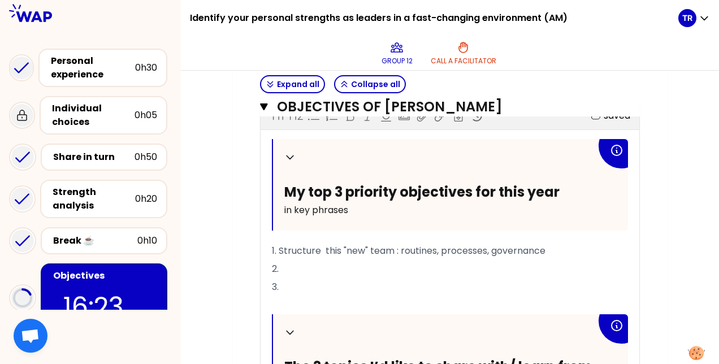
click at [303, 277] on p "2." at bounding box center [450, 269] width 356 height 18
click at [280, 246] on span "1. Structure this "new" team : routines, processes, governance" at bounding box center [408, 250] width 273 height 13
click at [292, 278] on p "2." at bounding box center [450, 269] width 356 height 18
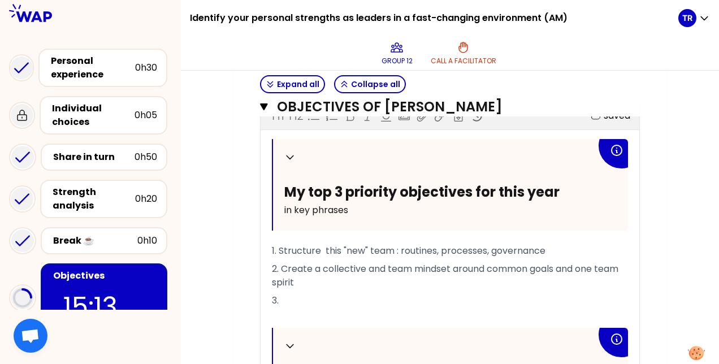
click at [289, 309] on p "3." at bounding box center [450, 301] width 356 height 18
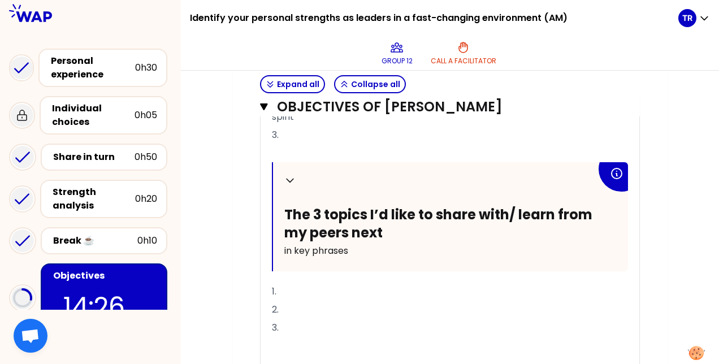
scroll to position [633, 0]
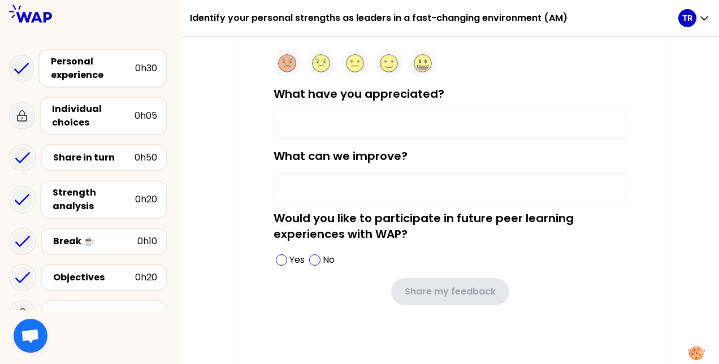
type input "the animation and pace, the clarity of instructions leading to good discussions…"
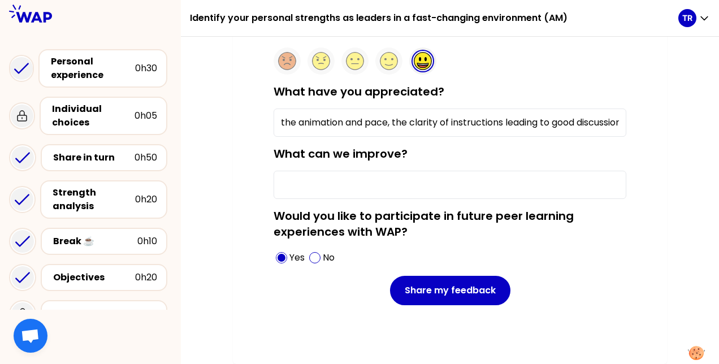
scroll to position [115, 0]
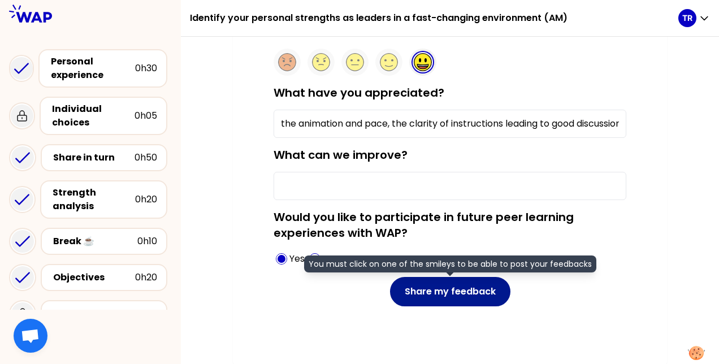
click at [438, 292] on button "Share my feedback" at bounding box center [450, 291] width 120 height 29
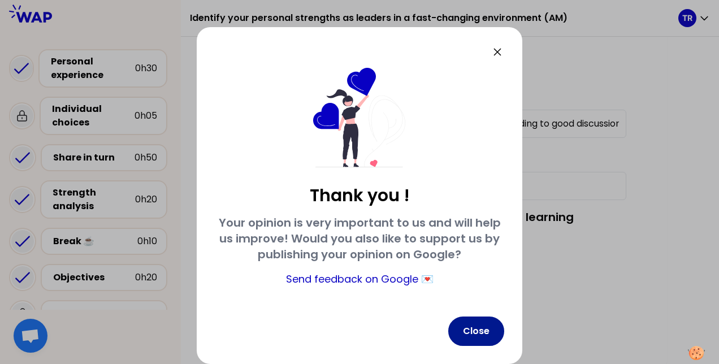
click at [493, 332] on button "Close" at bounding box center [476, 330] width 56 height 29
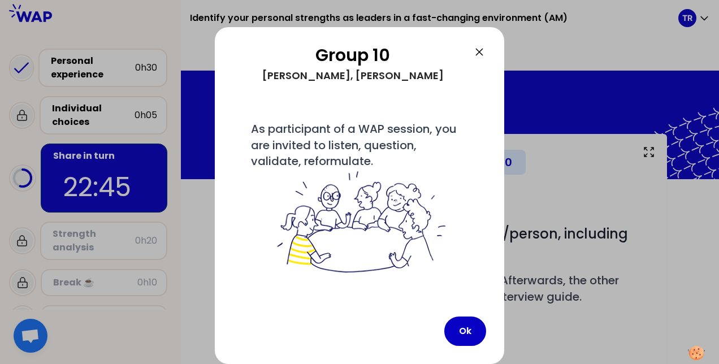
click at [396, 306] on div "Group 10 Albert, Thierry, Roberta # As participant of a WAP session, you are in…" at bounding box center [359, 195] width 289 height 337
click at [483, 47] on icon at bounding box center [479, 52] width 14 height 14
click at [480, 51] on icon at bounding box center [479, 52] width 14 height 14
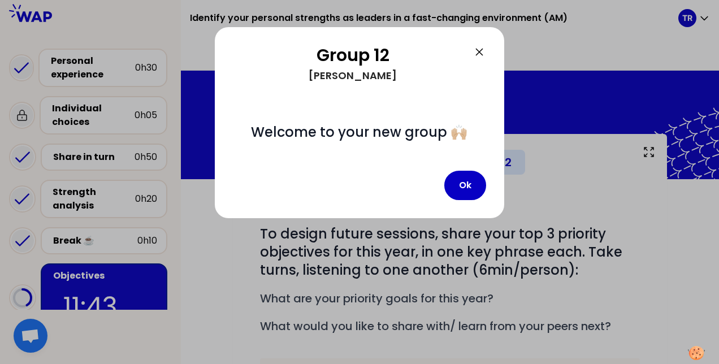
click at [444, 174] on div "Ok" at bounding box center [465, 185] width 42 height 29
click at [468, 187] on button "Ok" at bounding box center [465, 185] width 42 height 29
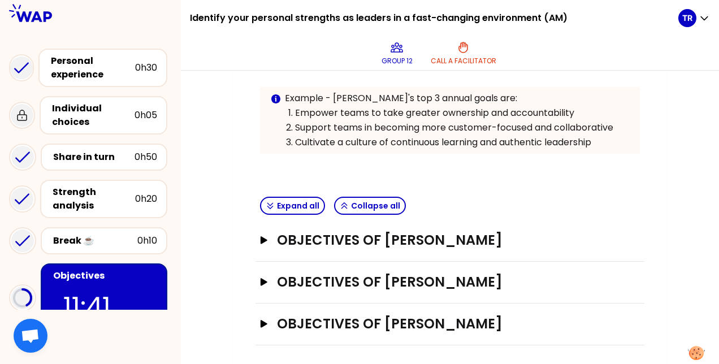
scroll to position [264, 0]
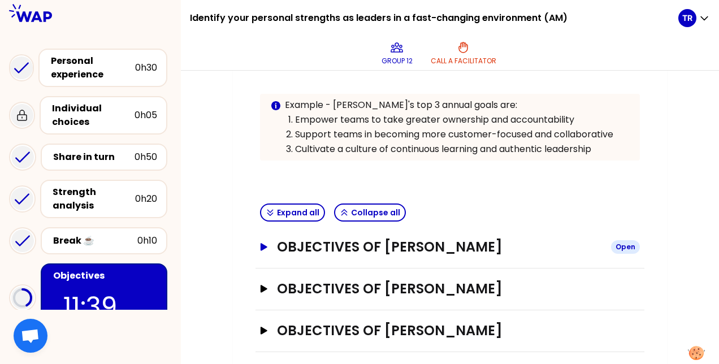
click at [262, 245] on icon "button" at bounding box center [263, 246] width 7 height 7
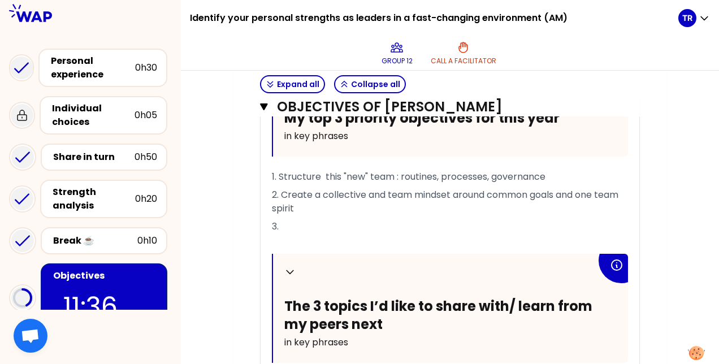
scroll to position [496, 0]
click at [346, 217] on p "2. Create a collective and team mindset around common goals and one team spirit" at bounding box center [450, 201] width 356 height 32
click at [346, 217] on p "2. Create a collective and team mindset around common goals and one team spirit." at bounding box center [450, 201] width 356 height 32
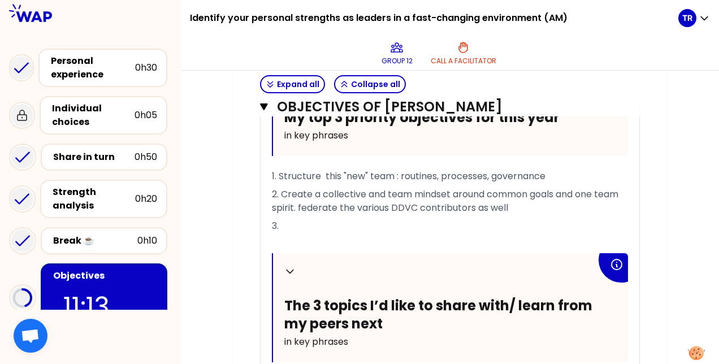
click at [553, 175] on p "1. Structure this "new" team : routines, processes, governance" at bounding box center [450, 176] width 356 height 18
click at [333, 235] on p "3." at bounding box center [450, 226] width 356 height 18
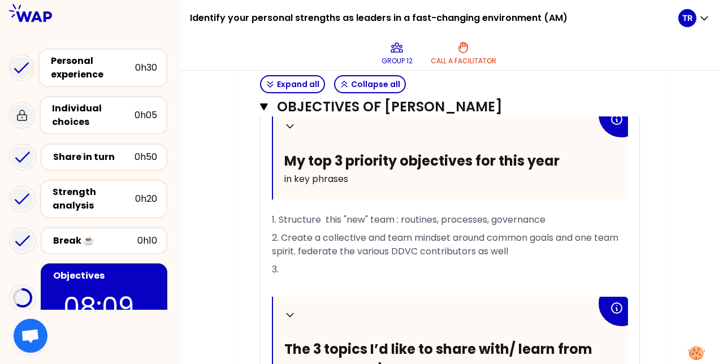
scroll to position [453, 0]
click at [521, 259] on p "2. Create a collective and team mindset around common goals and one team spirit…" at bounding box center [450, 244] width 356 height 32
click at [436, 277] on p "3." at bounding box center [450, 269] width 356 height 18
click at [557, 218] on p "1. Structure this "new" team : routines, processes, governance" at bounding box center [450, 219] width 356 height 18
click at [298, 257] on span "2. Create a collective and team mindset around common goals and one team spirit…" at bounding box center [446, 244] width 349 height 27
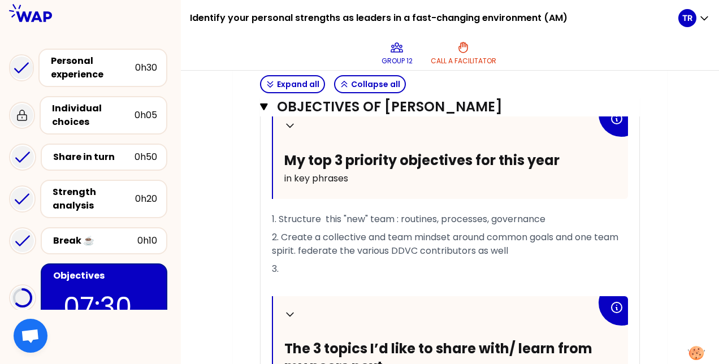
click at [338, 257] on span "2. Create a collective and team mindset around common goals and one team spirit…" at bounding box center [446, 244] width 349 height 27
click at [572, 259] on p "2. Create a collective and team mindset around common goals and one team spirit…" at bounding box center [450, 244] width 356 height 32
click at [501, 276] on p "3." at bounding box center [450, 269] width 356 height 18
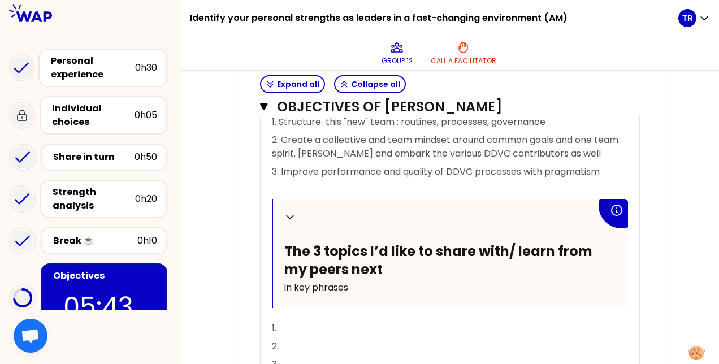
scroll to position [550, 0]
click at [273, 261] on div "Collapse The 3 topics I’d like to share with/ learn from my peers next in key p…" at bounding box center [450, 253] width 355 height 109
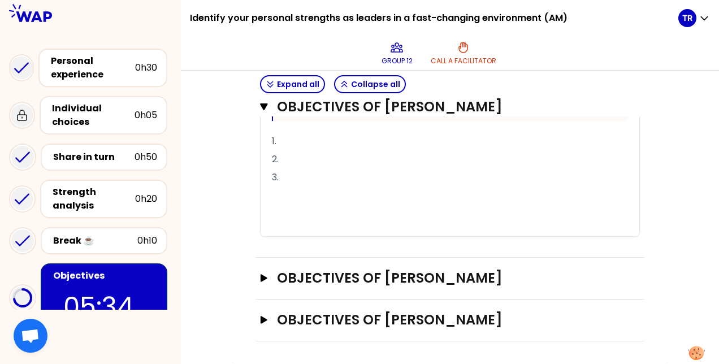
scroll to position [746, 0]
click at [264, 276] on icon "button" at bounding box center [263, 278] width 9 height 8
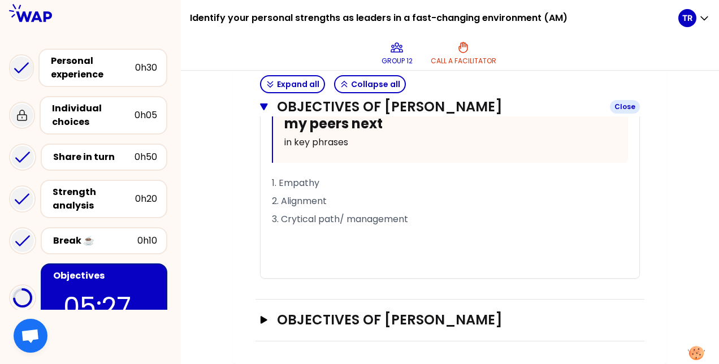
scroll to position [1192, 0]
click at [262, 323] on icon "button" at bounding box center [263, 319] width 7 height 7
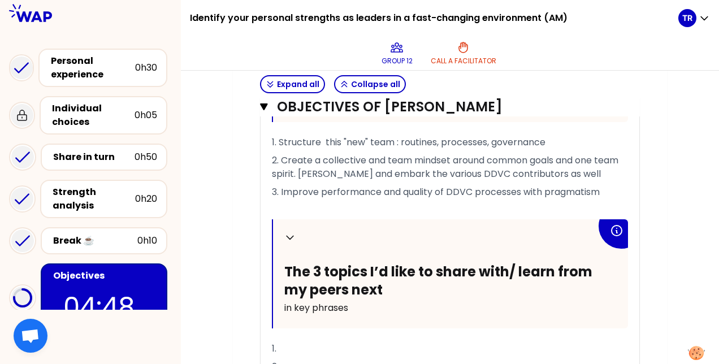
scroll to position [529, 0]
click at [560, 138] on p "1. Structure this "new" team : routines, processes, governance" at bounding box center [450, 143] width 356 height 18
click at [321, 152] on p "1. Structure this "new" team : routines, processes, governance" at bounding box center [450, 143] width 356 height 18
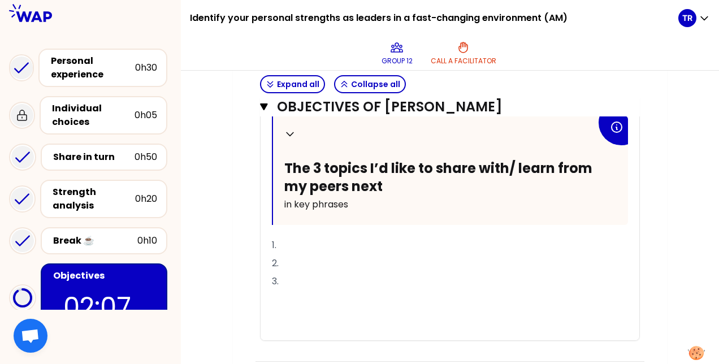
scroll to position [631, 0]
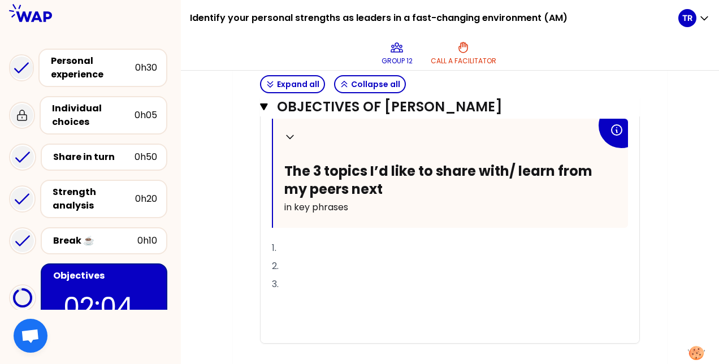
click at [303, 245] on p "1." at bounding box center [450, 248] width 356 height 18
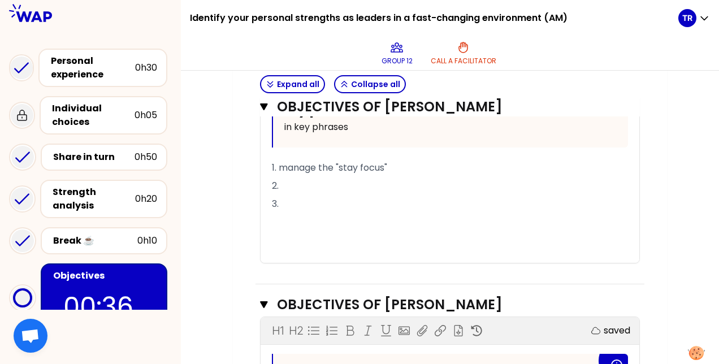
scroll to position [706, 0]
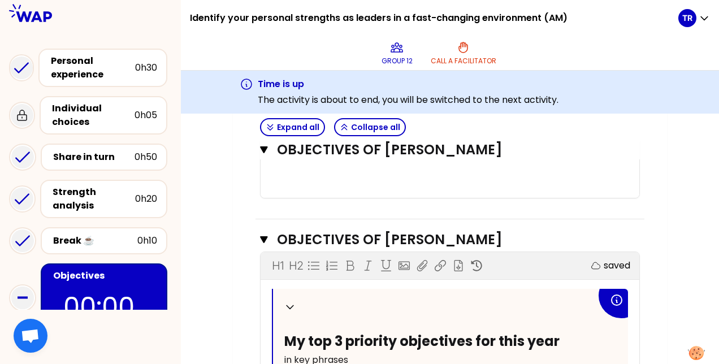
scroll to position [822, 0]
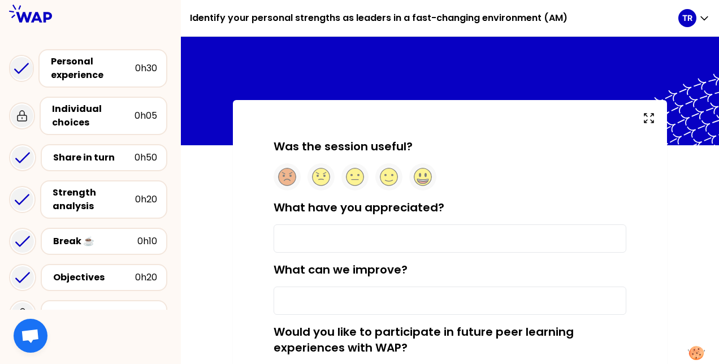
scroll to position [1, 0]
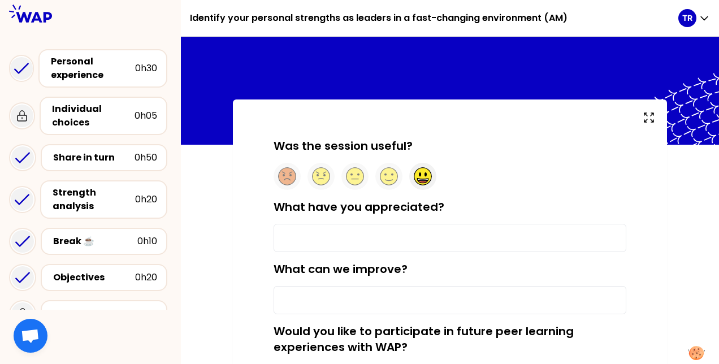
click at [420, 179] on icon at bounding box center [422, 180] width 11 height 2
click at [375, 237] on input "What have you appreciated?" at bounding box center [449, 238] width 353 height 28
click at [297, 237] on input "the pace, the clarity of instructions" at bounding box center [449, 238] width 353 height 28
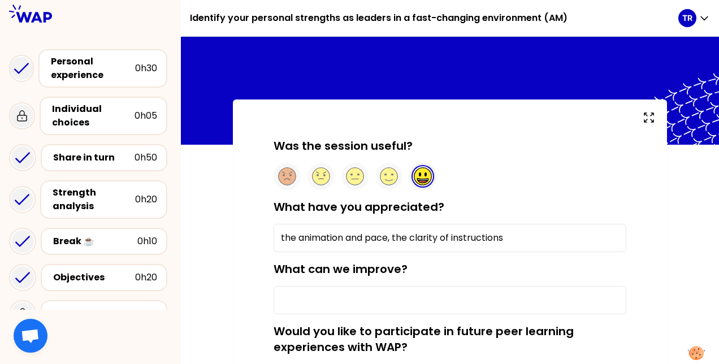
click at [525, 232] on input "the animation and pace, the clarity of instructions" at bounding box center [449, 238] width 353 height 28
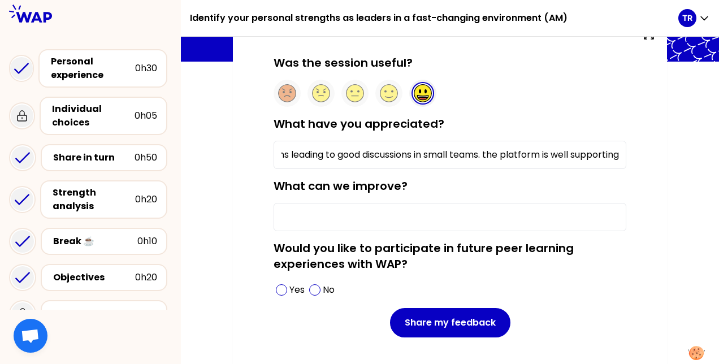
scroll to position [82, 0]
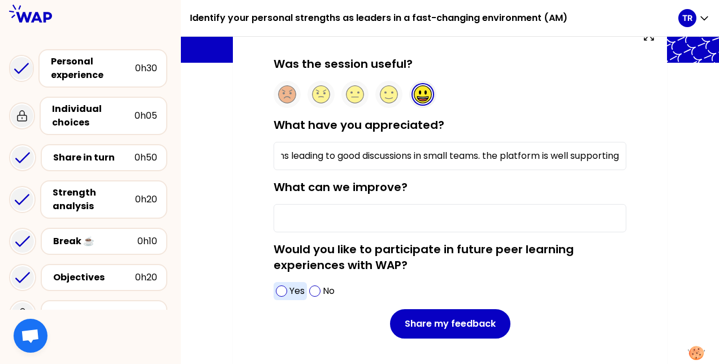
type input "the animation and pace, the clarity of instructions leading to good discussions…"
click at [289, 292] on div "Yes" at bounding box center [289, 291] width 33 height 18
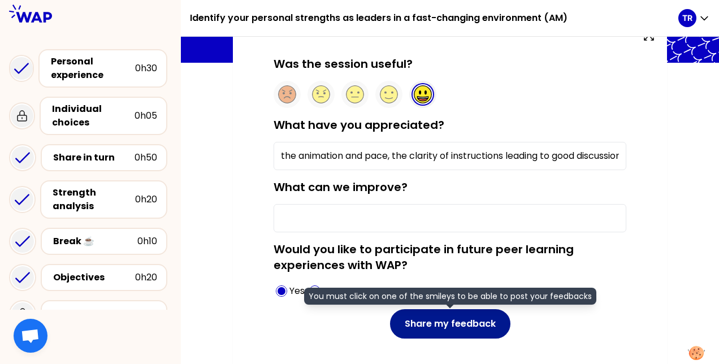
click at [467, 325] on button "Share my feedback" at bounding box center [450, 323] width 120 height 29
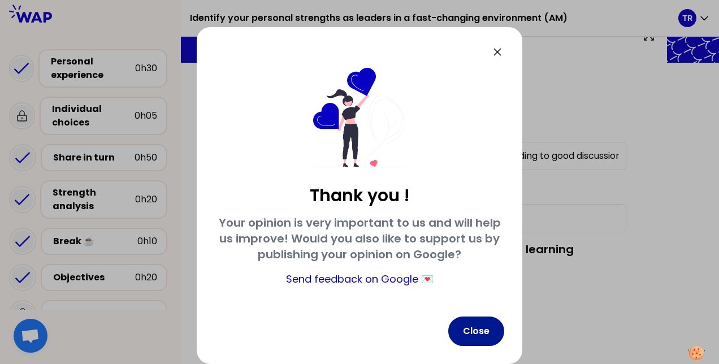
click at [481, 332] on button "Close" at bounding box center [476, 330] width 56 height 29
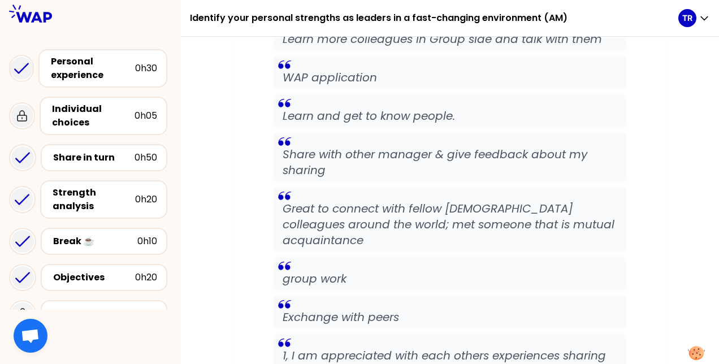
scroll to position [973, 0]
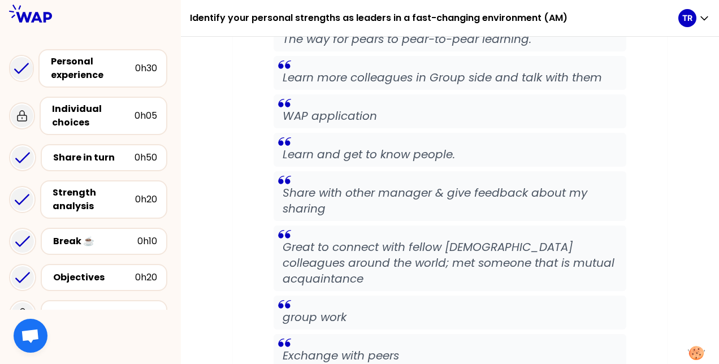
click at [174, 284] on div "Personal experience 0h30 Individual choices 0h05 Share in turn 0h50 Strength an…" at bounding box center [90, 227] width 181 height 365
